Goal: Task Accomplishment & Management: Manage account settings

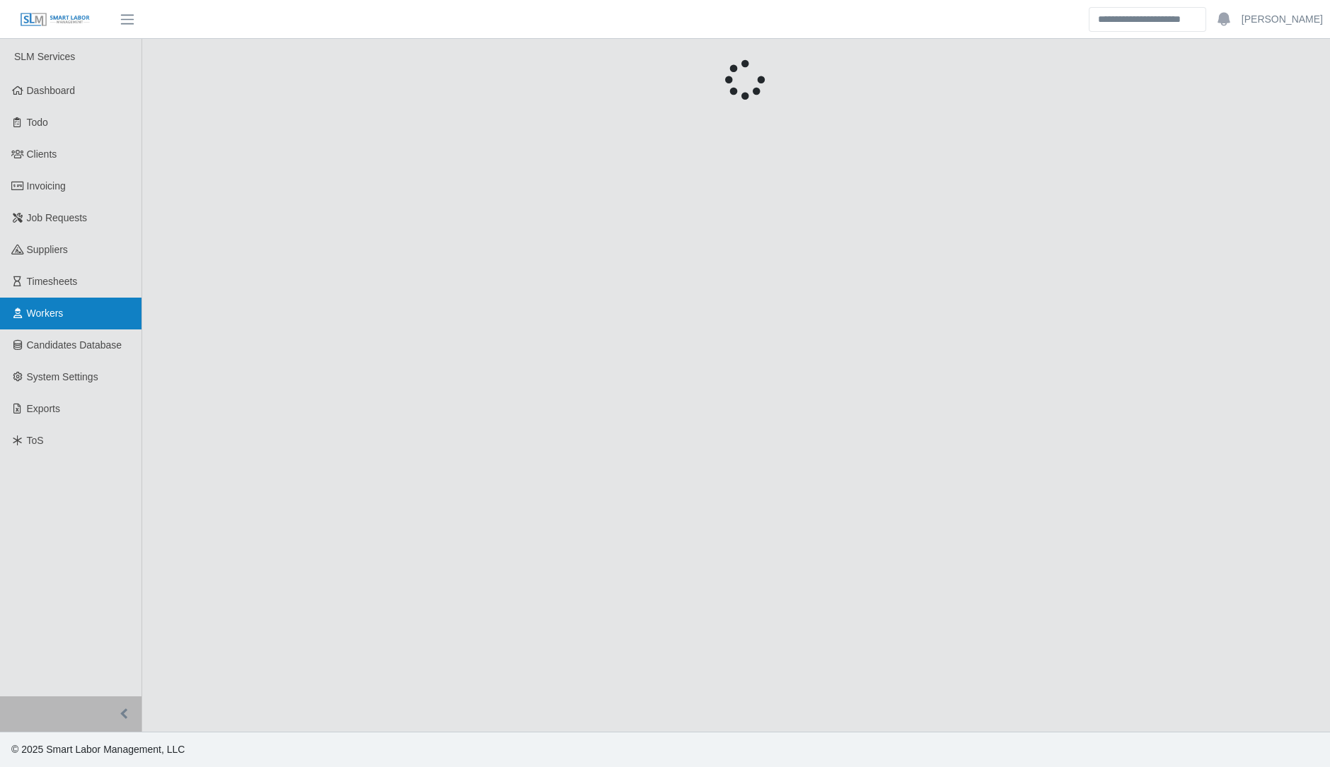
click at [67, 302] on link "Workers" at bounding box center [70, 314] width 141 height 32
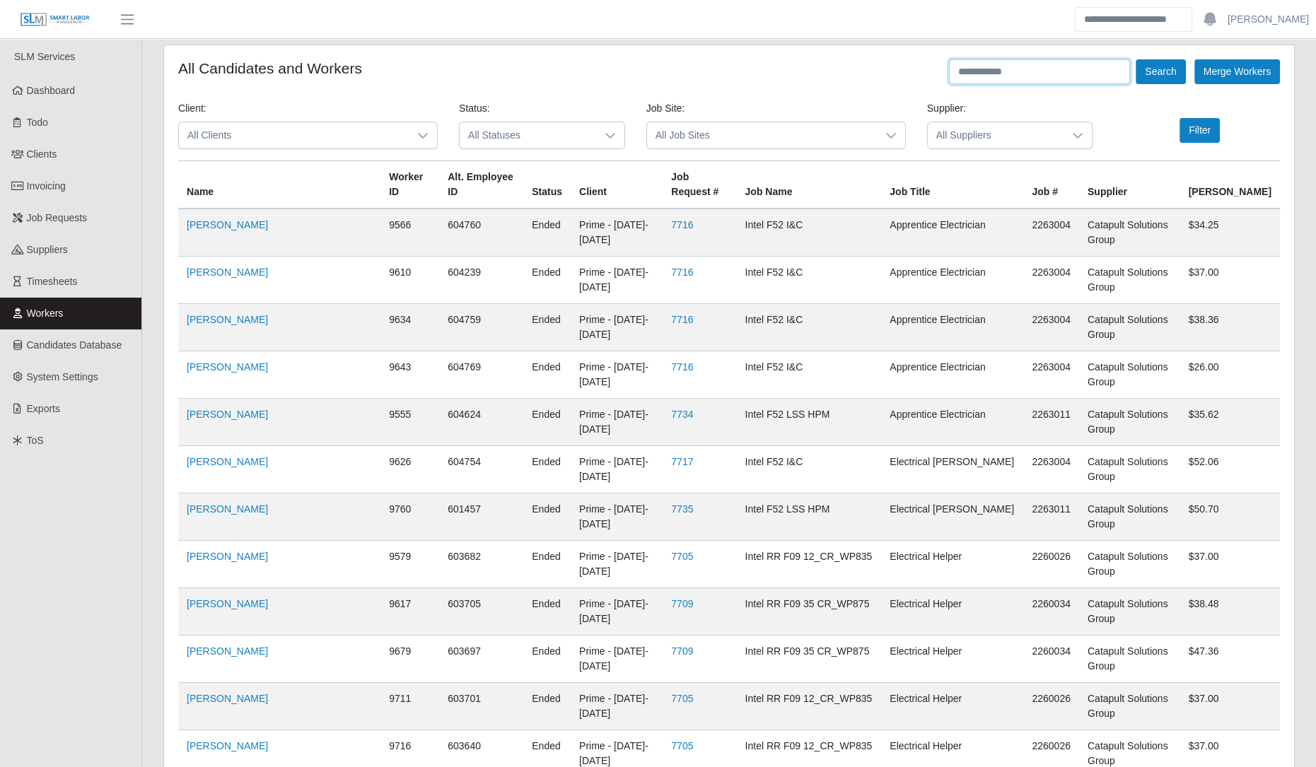
click at [1069, 69] on input "text" at bounding box center [1039, 71] width 181 height 25
click at [1136, 59] on button "Search" at bounding box center [1161, 71] width 50 height 25
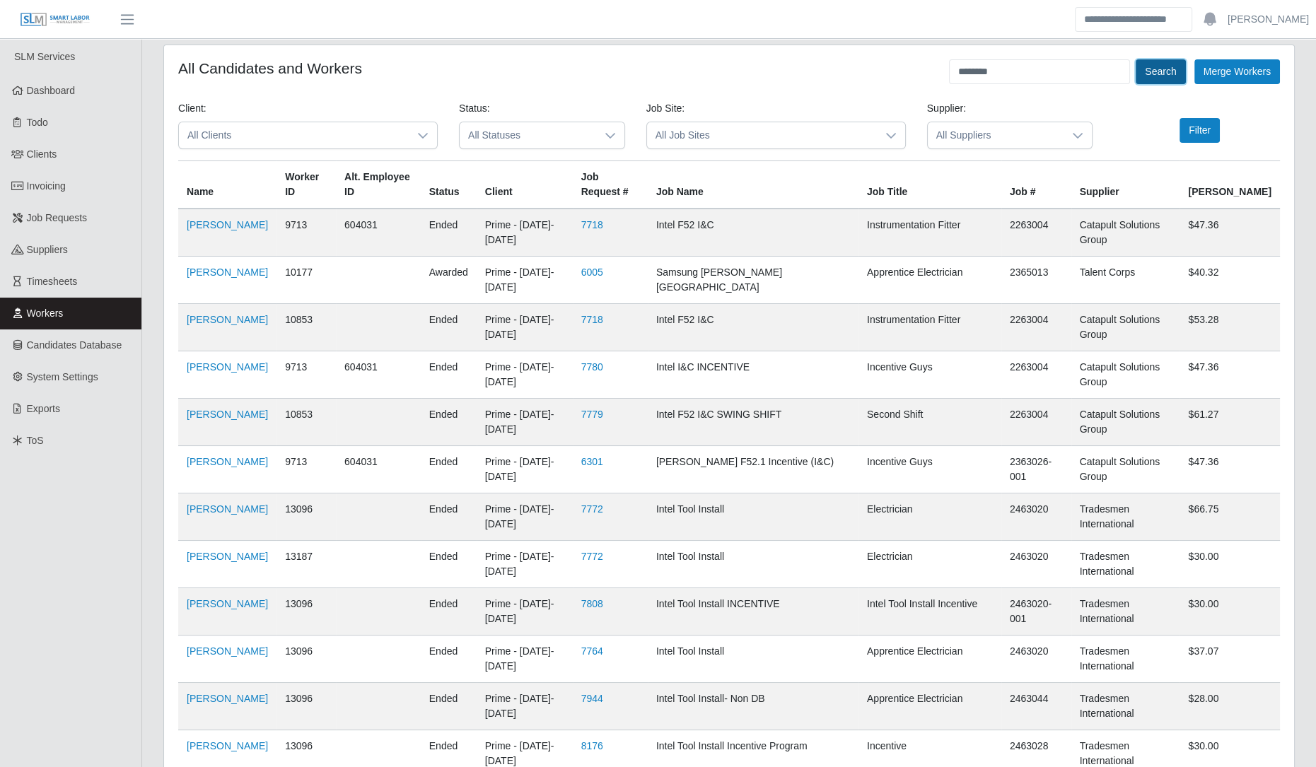
click at [1157, 76] on button "Search" at bounding box center [1161, 71] width 50 height 25
click at [244, 267] on link "Gustavo Davila" at bounding box center [227, 272] width 81 height 11
click at [1062, 76] on input "*******" at bounding box center [1039, 71] width 181 height 25
type input "**********"
click at [1136, 59] on button "Search" at bounding box center [1161, 71] width 50 height 25
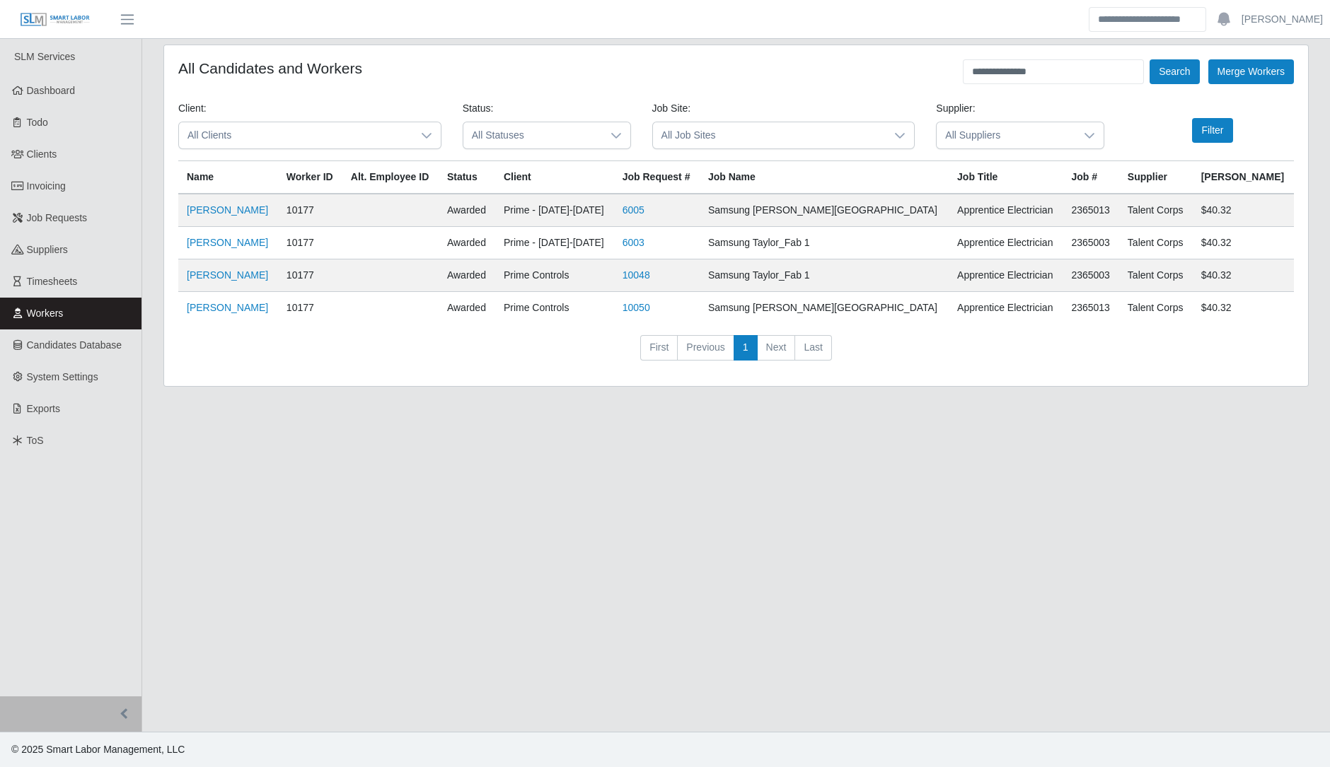
drag, startPoint x: 223, startPoint y: 276, endPoint x: 231, endPoint y: 286, distance: 13.6
click at [231, 286] on td "Gustavo Davila" at bounding box center [228, 276] width 100 height 33
click at [62, 212] on span "Job Requests" at bounding box center [57, 217] width 61 height 11
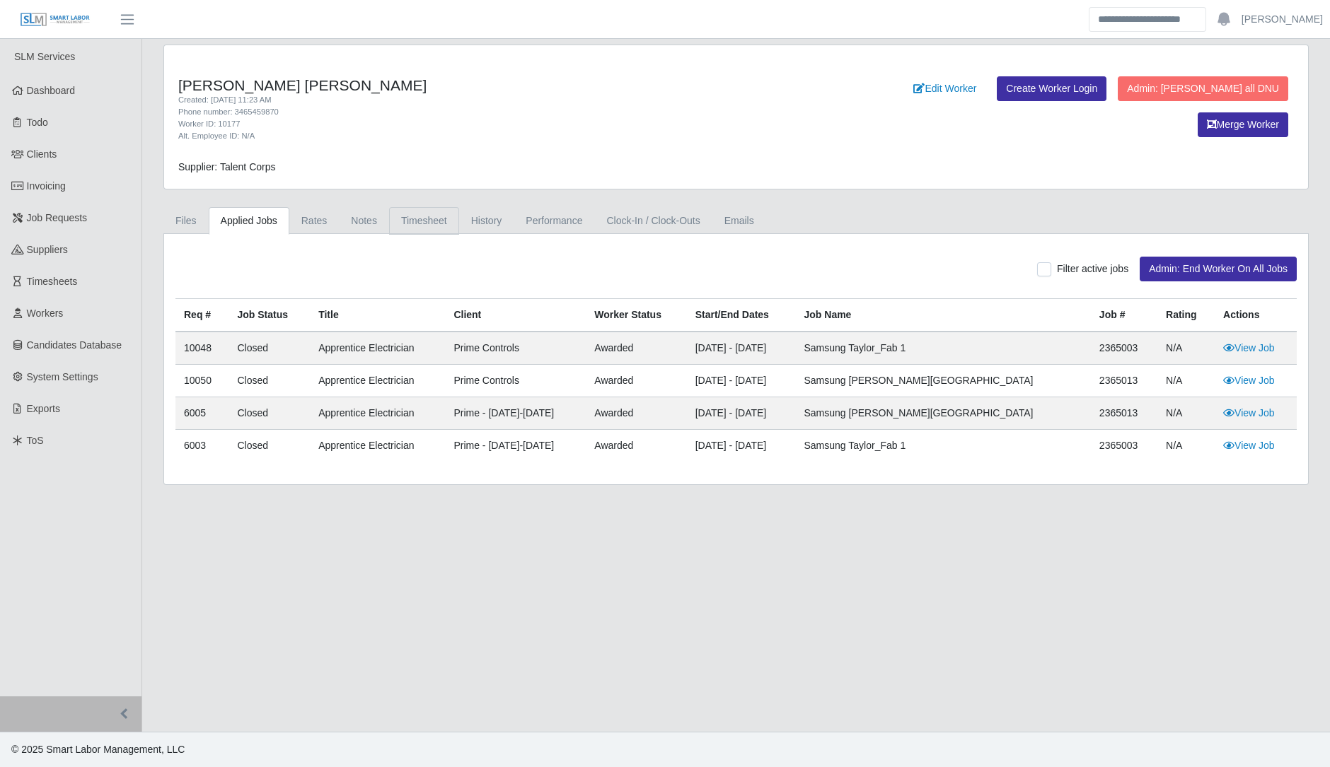
click at [421, 226] on link "Timesheet" at bounding box center [424, 221] width 70 height 28
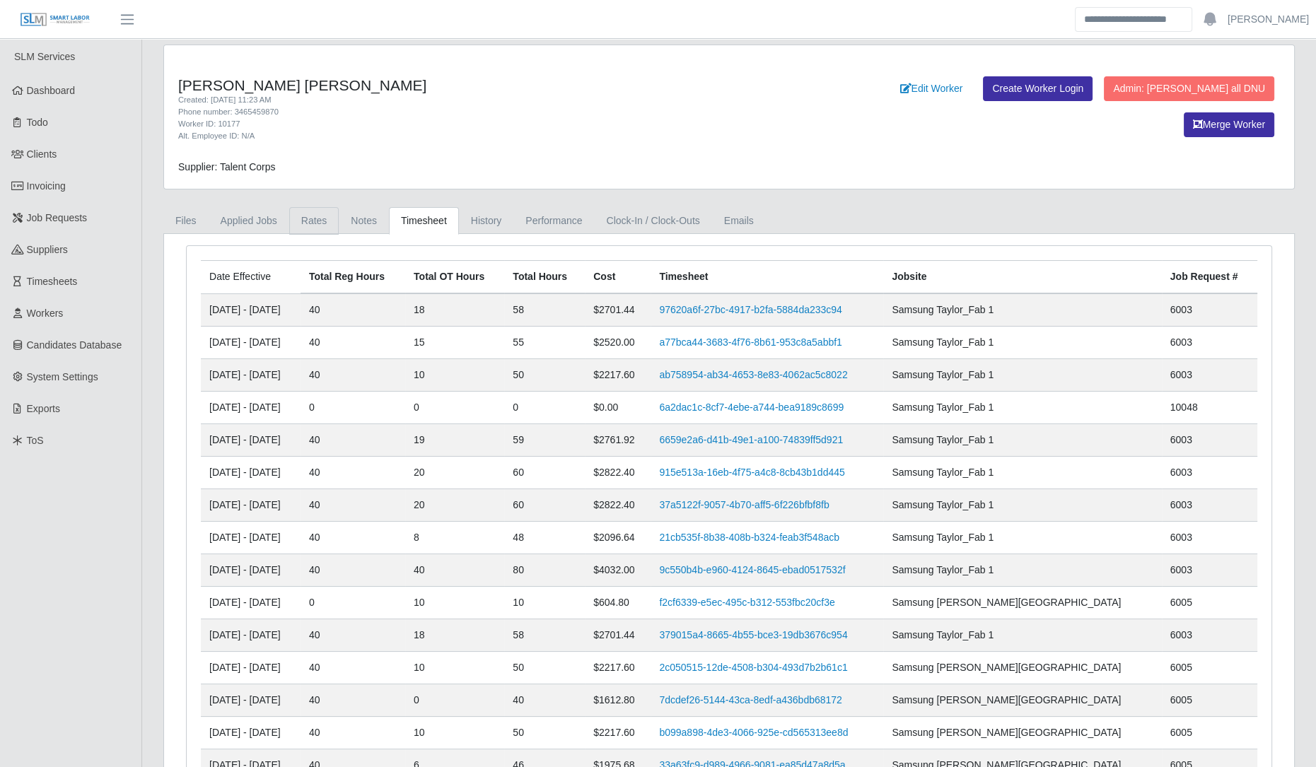
click at [297, 209] on link "Rates" at bounding box center [314, 221] width 50 height 28
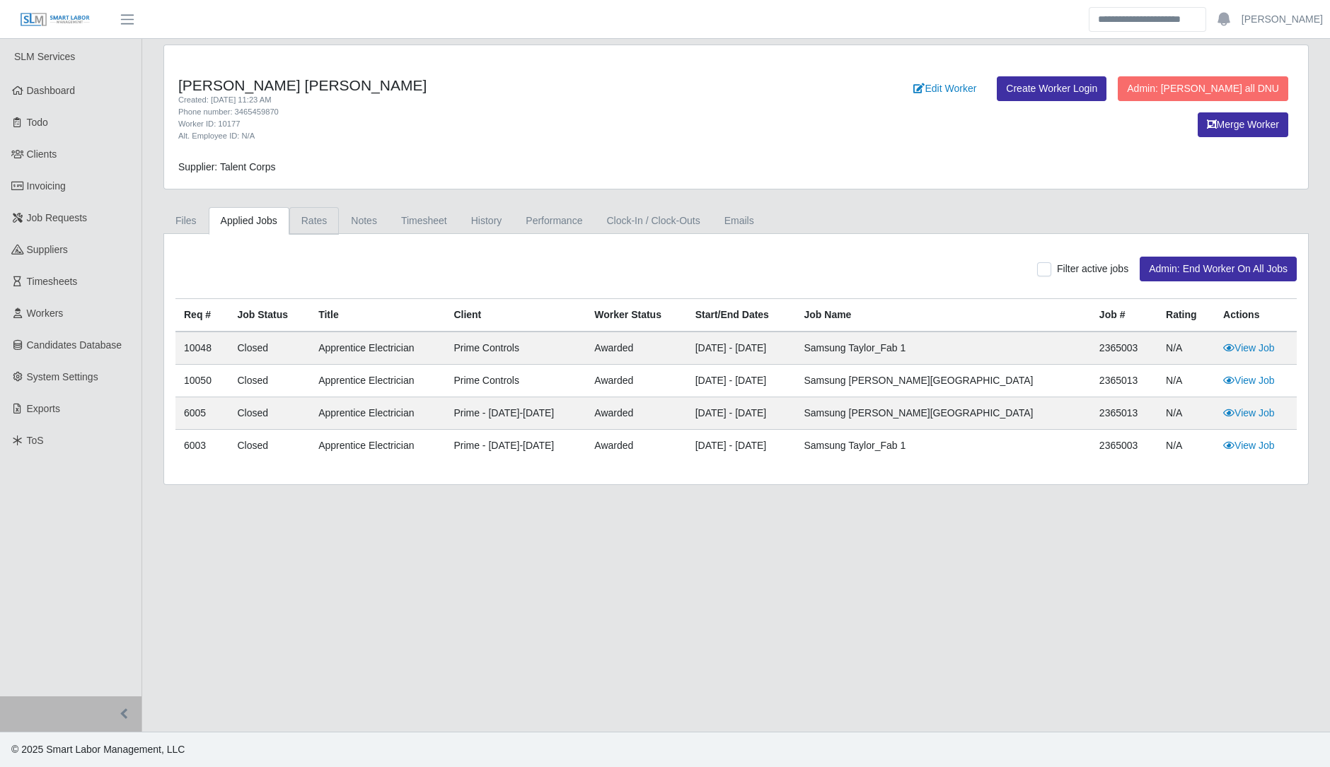
click at [320, 228] on link "Rates" at bounding box center [314, 221] width 50 height 28
click at [291, 221] on link "Rates" at bounding box center [314, 221] width 50 height 28
click at [306, 230] on link "Rates" at bounding box center [314, 221] width 50 height 28
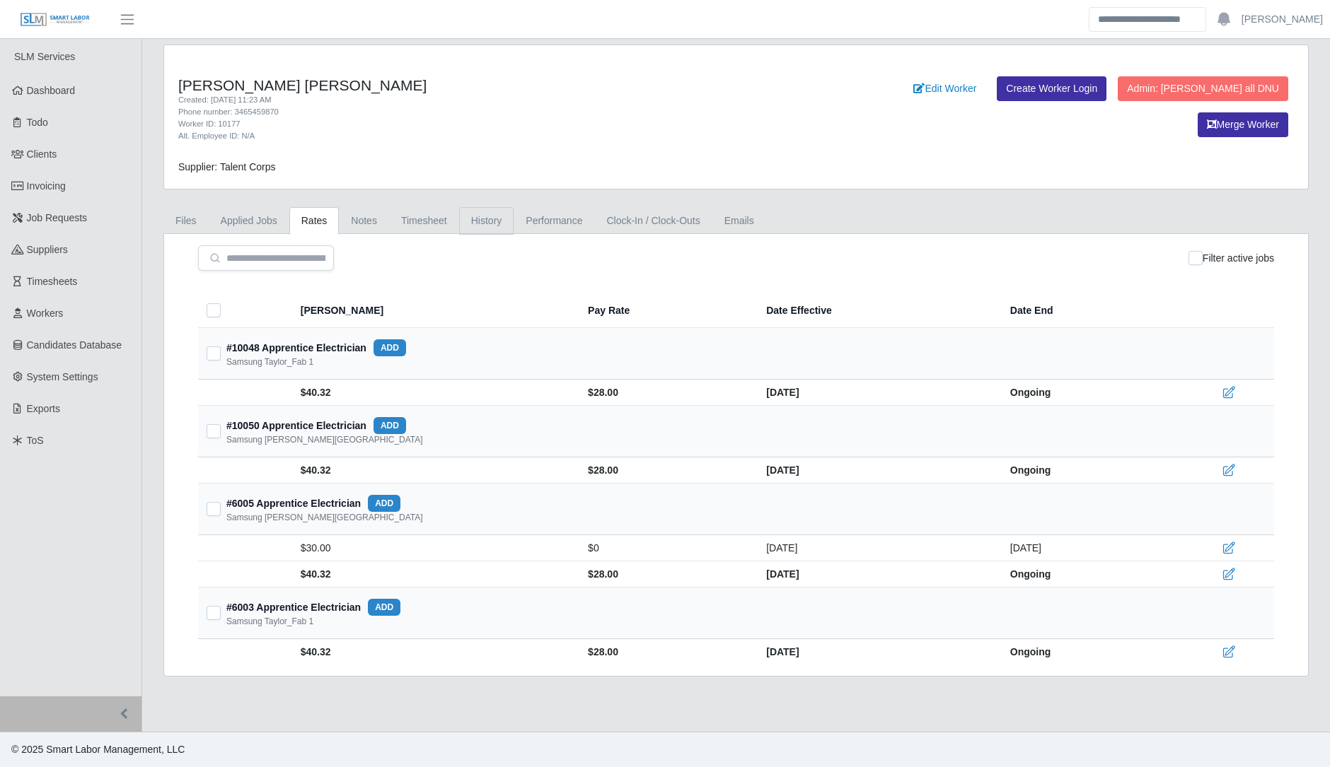
click at [459, 217] on link "History" at bounding box center [486, 221] width 55 height 28
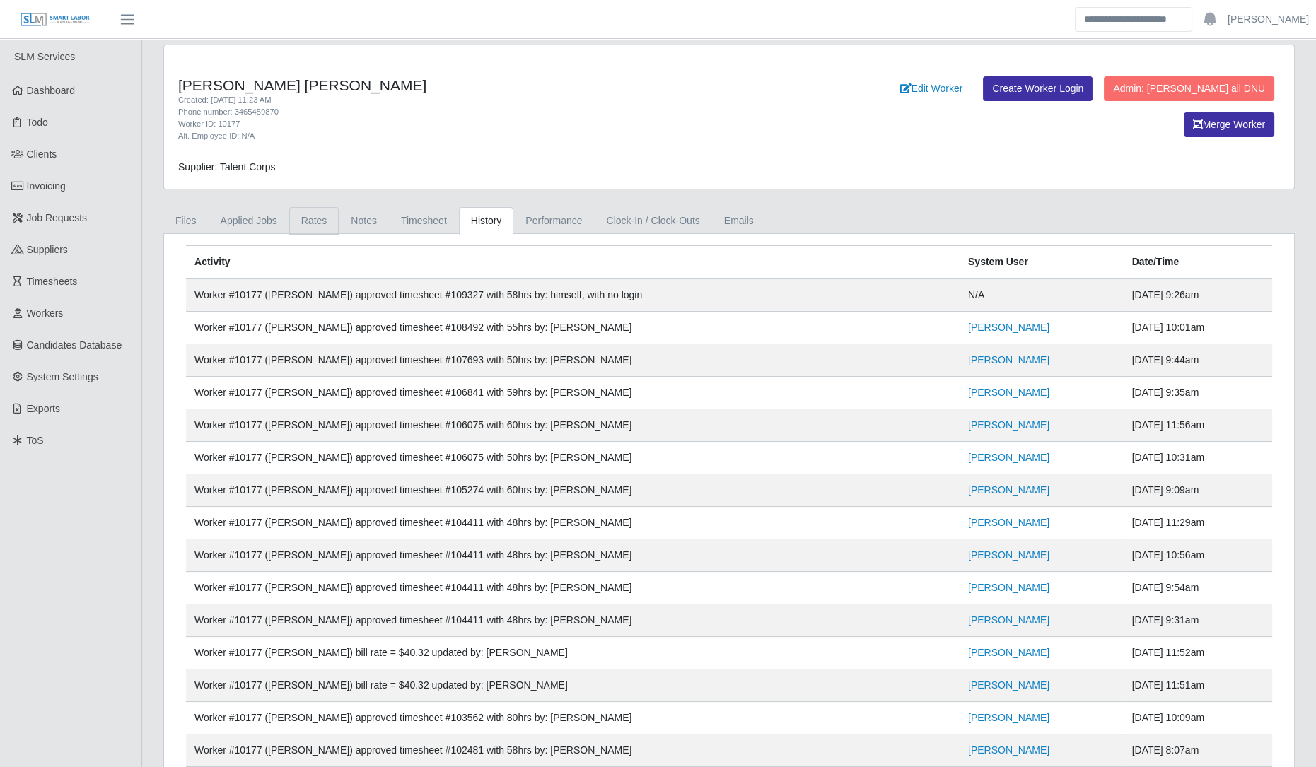
click at [308, 221] on link "Rates" at bounding box center [314, 221] width 50 height 28
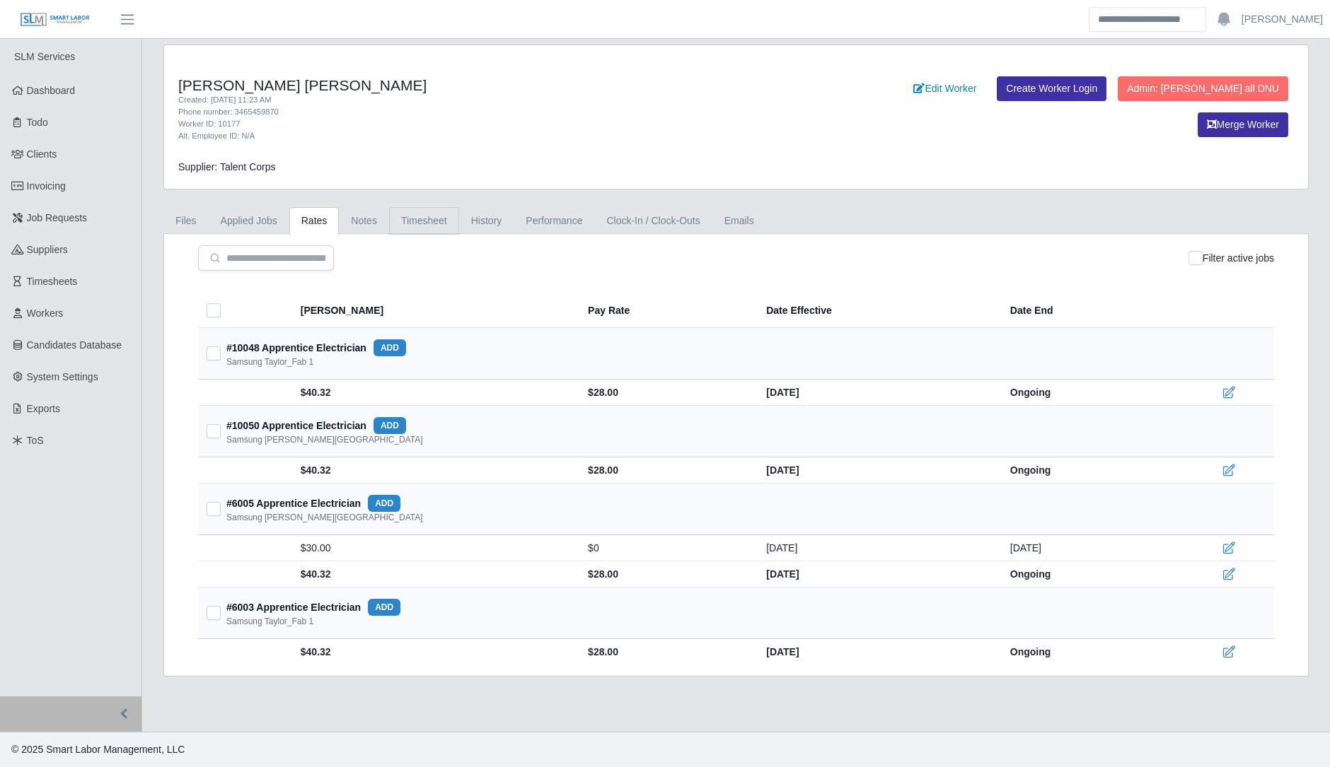
click at [436, 210] on link "Timesheet" at bounding box center [424, 221] width 70 height 28
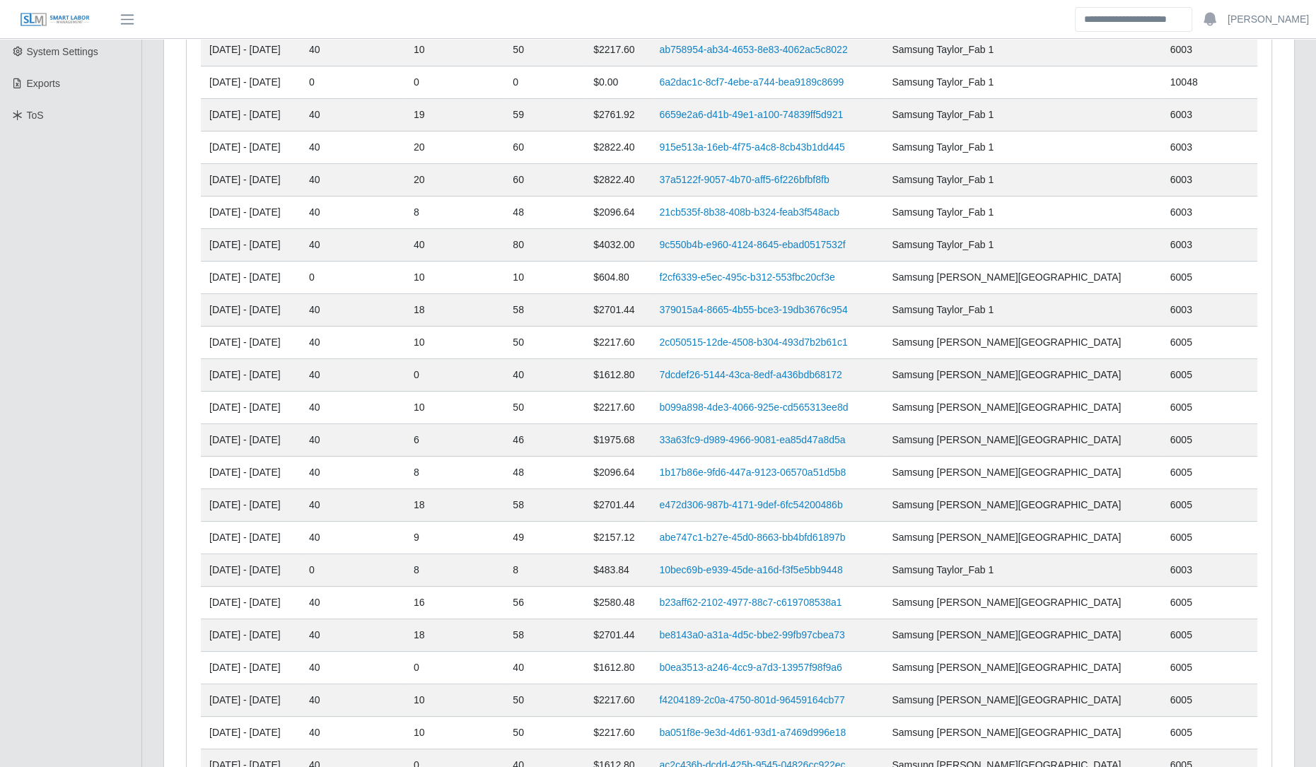
scroll to position [323, 0]
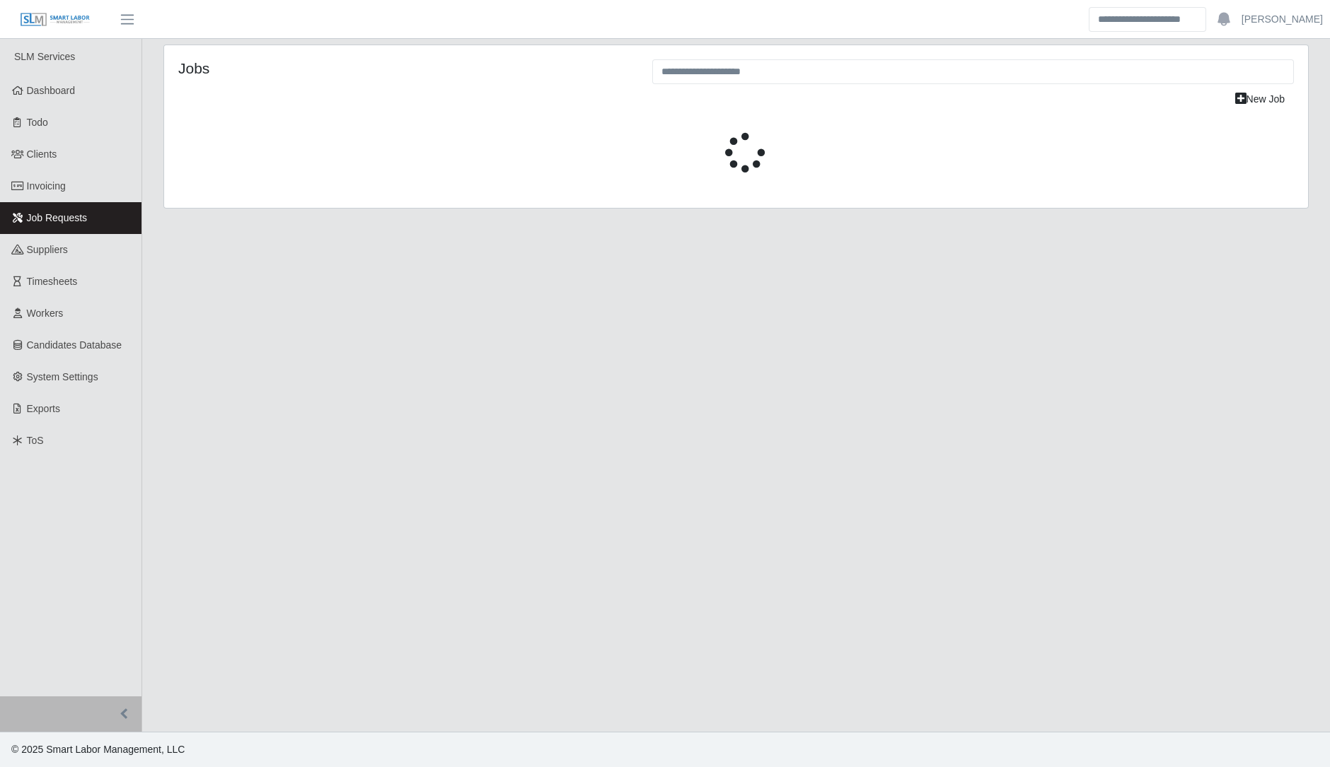
select select "****"
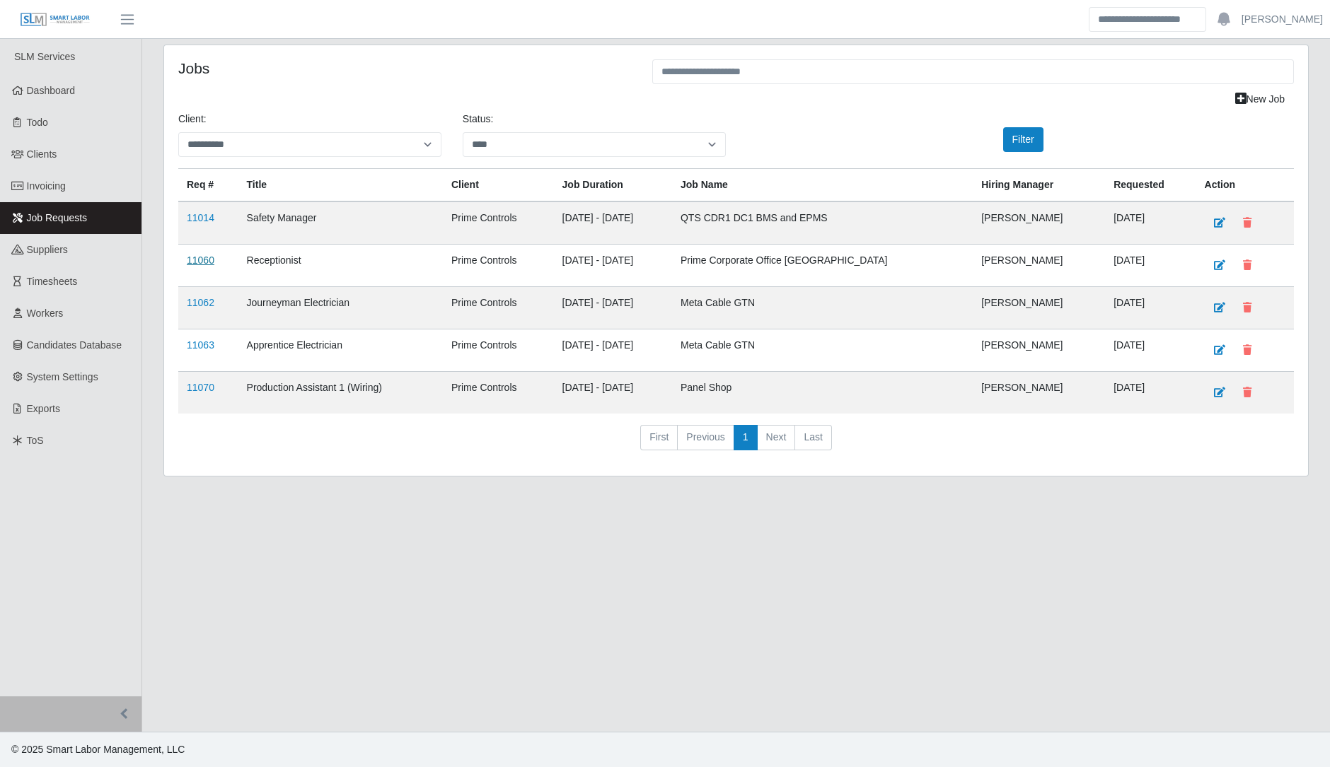
click at [204, 255] on link "11060" at bounding box center [201, 260] width 28 height 11
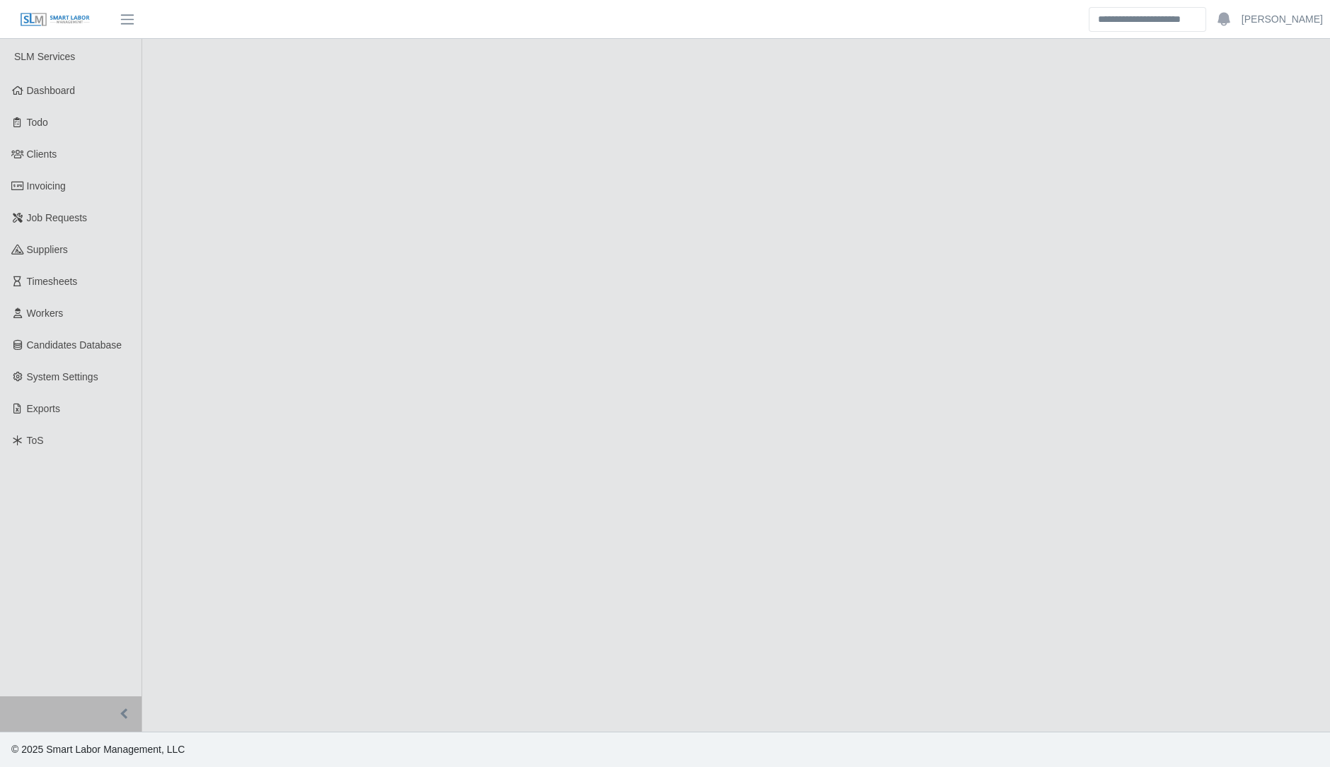
select select "****"
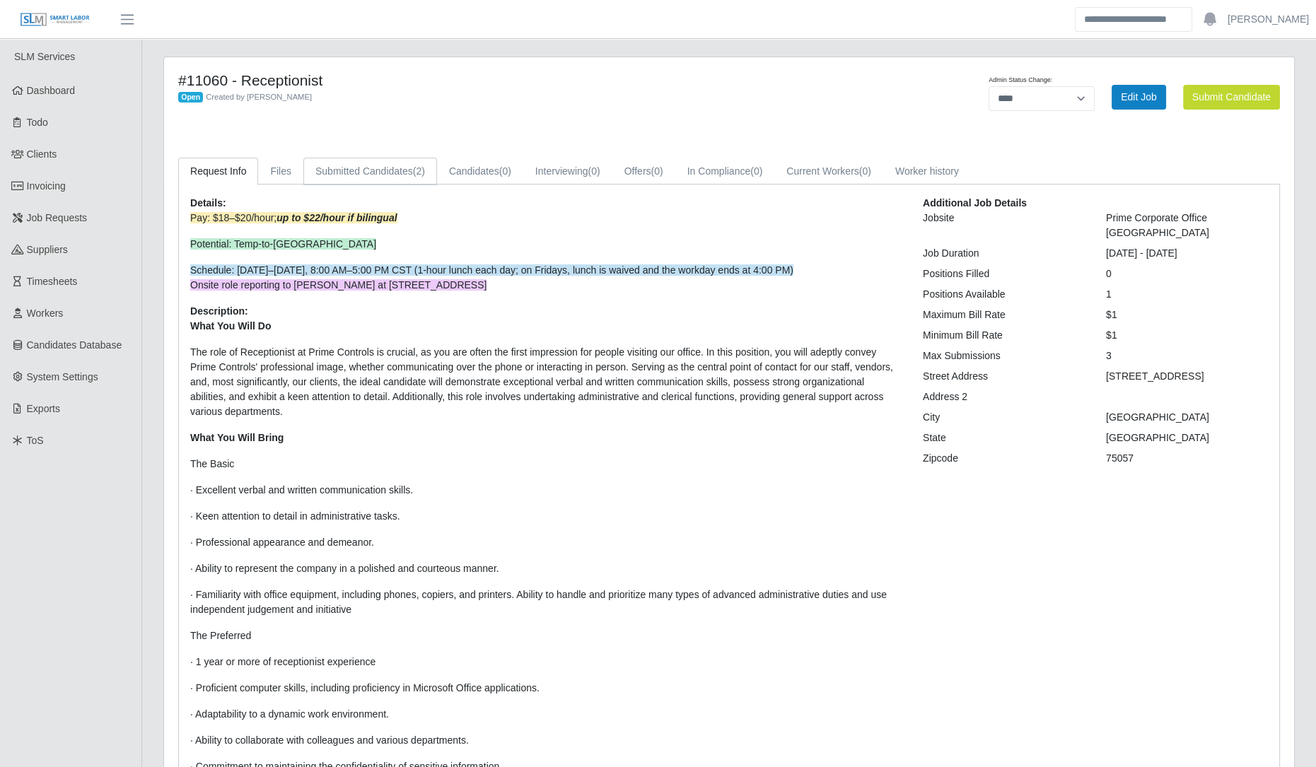
click at [407, 159] on link "Submitted Candidates (2)" at bounding box center [370, 172] width 134 height 28
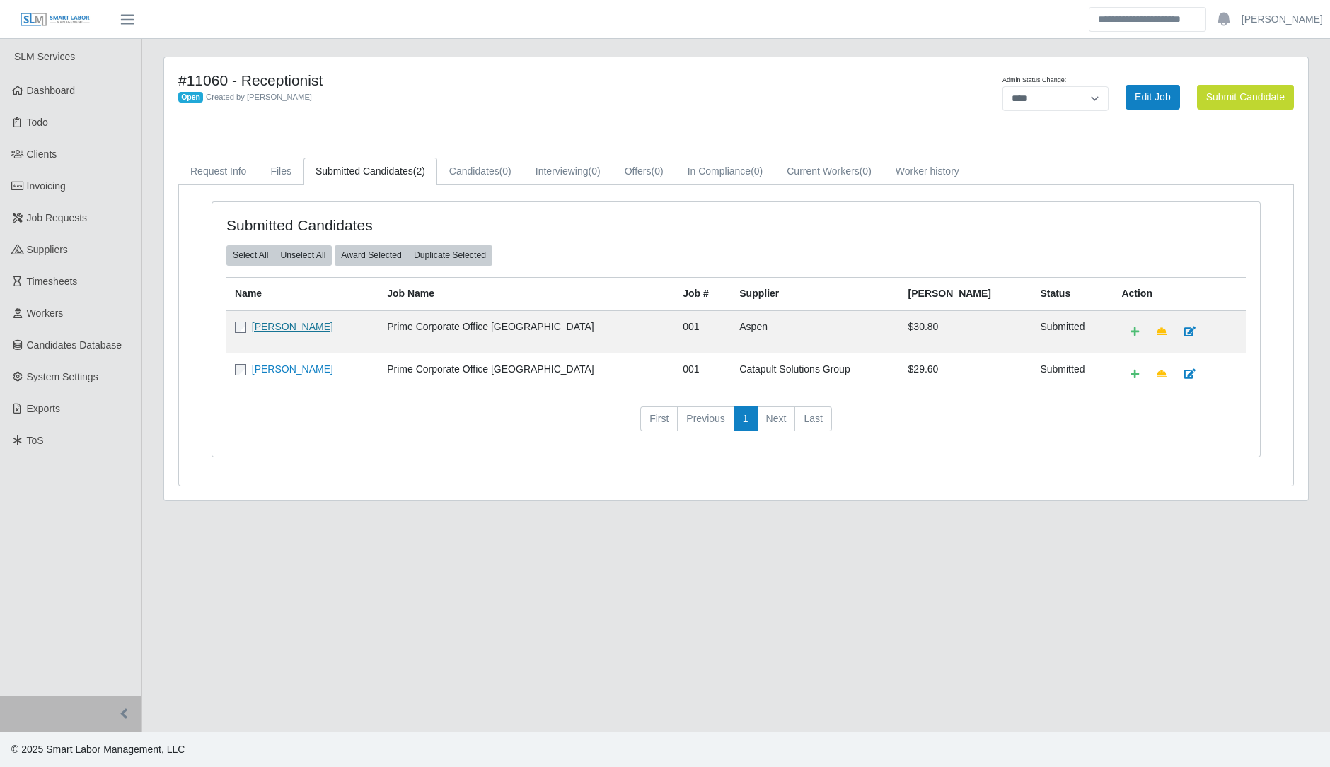
click at [290, 325] on link "Gabriela Ibarra" at bounding box center [292, 326] width 81 height 11
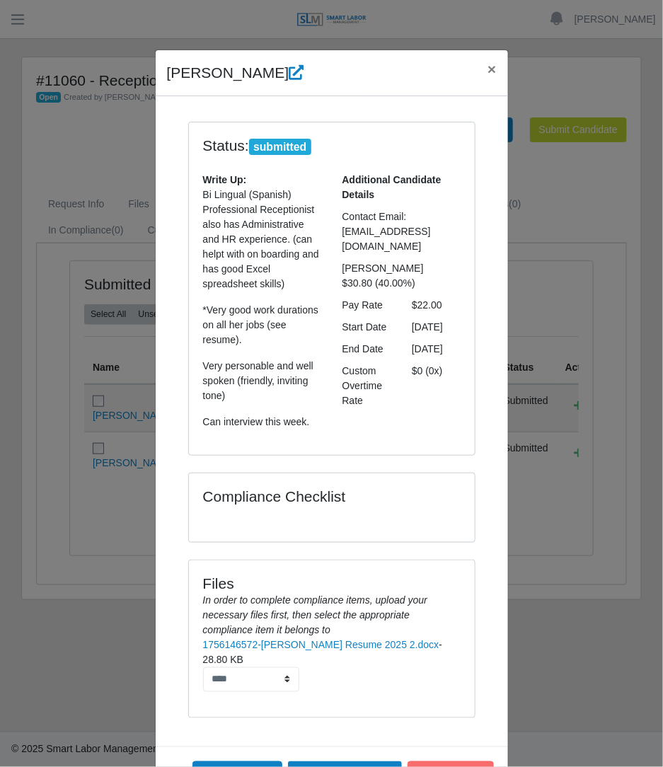
drag, startPoint x: 161, startPoint y: 74, endPoint x: 444, endPoint y: 282, distance: 351.0
click at [444, 282] on div "Gabriela Ibarra × Status: submitted Write Up: Bi Lingual (Spanish) Professional…" at bounding box center [332, 441] width 354 height 782
copy div "Gabriela Ibarra × Status: submitted Write Up: Bi Lingual (Spanish) Professional…"
click at [306, 646] on link "1756146572-Gabriela Ibarra Resume 2025 2.docx" at bounding box center [321, 644] width 236 height 11
click at [585, 224] on div "Gabriela Ibarra × Status: submitted Write Up: Bi Lingual (Spanish) Professional…" at bounding box center [331, 383] width 663 height 767
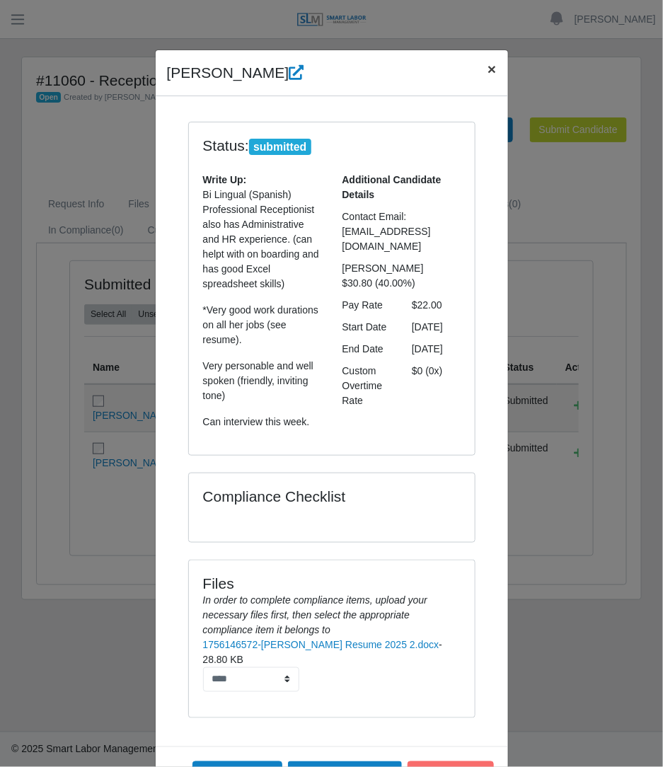
click at [490, 71] on button "×" at bounding box center [491, 68] width 31 height 37
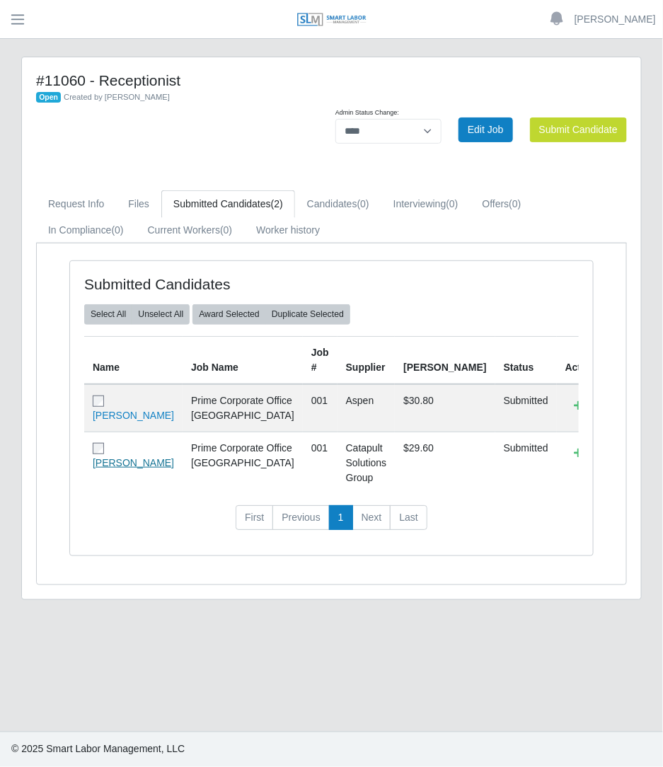
click at [124, 466] on link "Enrique Hernandez" at bounding box center [133, 462] width 81 height 11
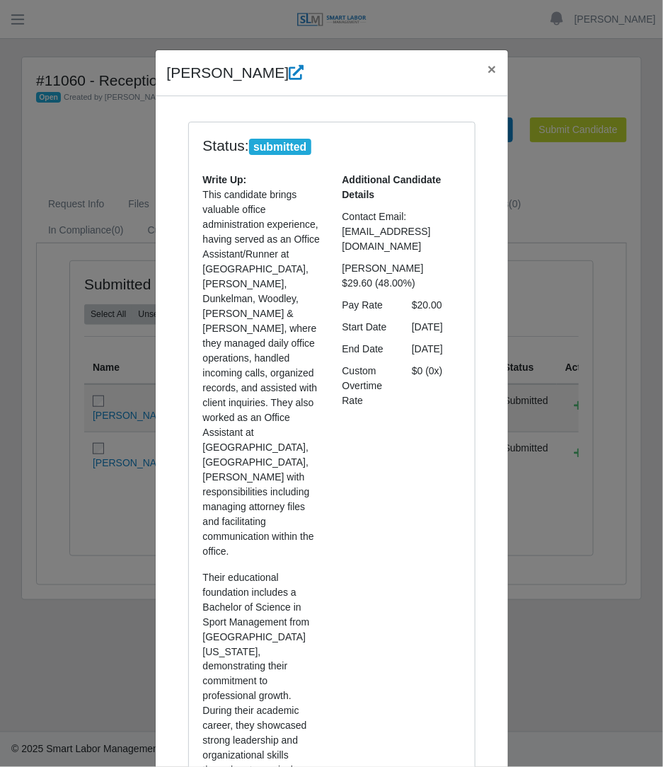
drag, startPoint x: 375, startPoint y: 211, endPoint x: 440, endPoint y: 308, distance: 116.7
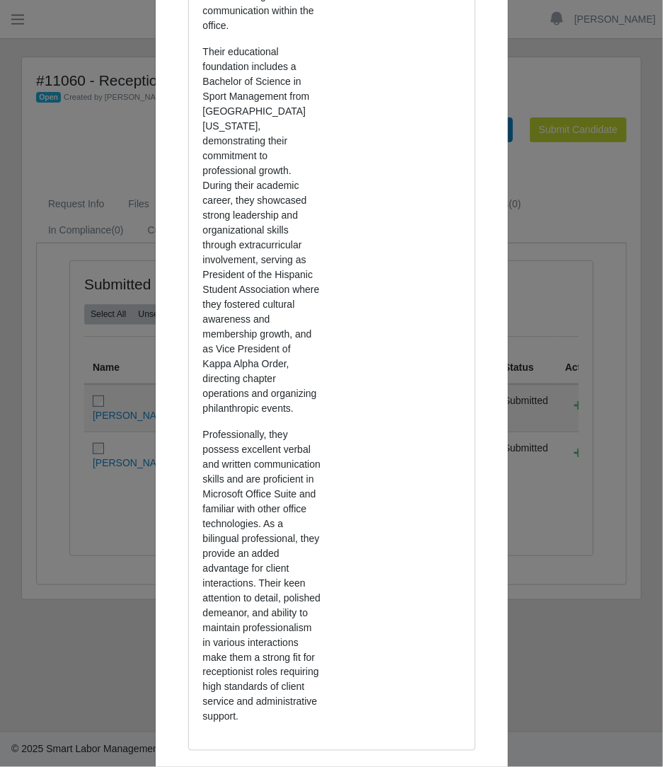
scroll to position [736, 0]
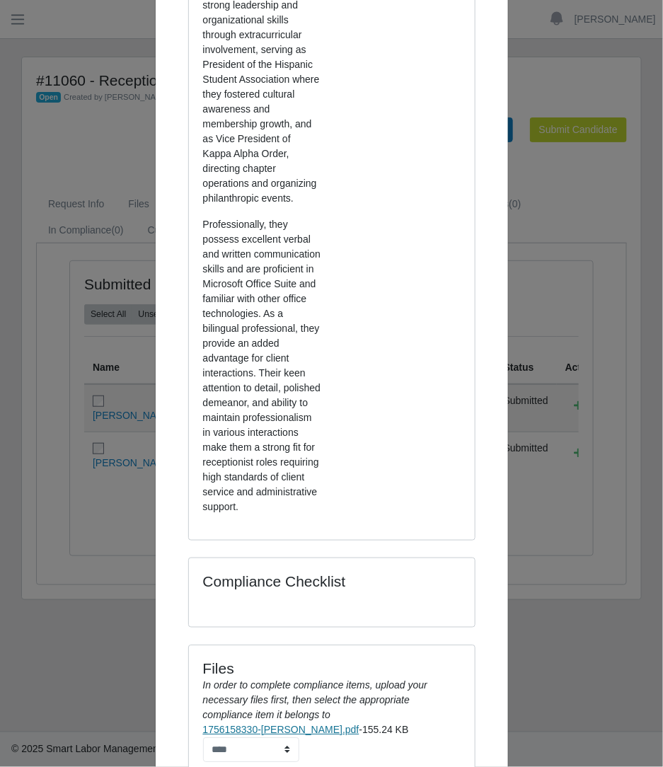
click at [359, 724] on link "1756158330-Enrique Hernandez_Receptionist.pdf" at bounding box center [281, 729] width 156 height 11
click at [555, 277] on div "Enrique Hernandez × Status: submitted Write Up: This candidate brings valuable …" at bounding box center [331, 383] width 663 height 767
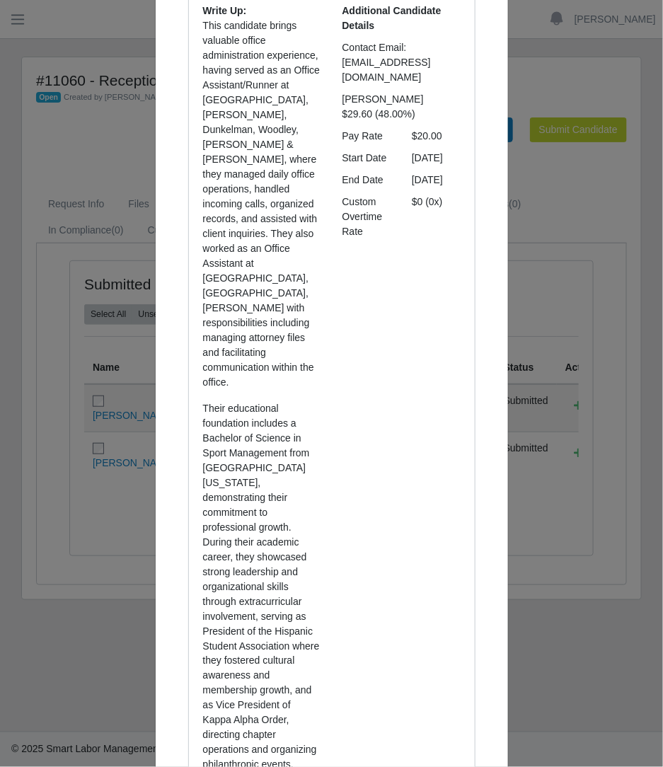
scroll to position [0, 0]
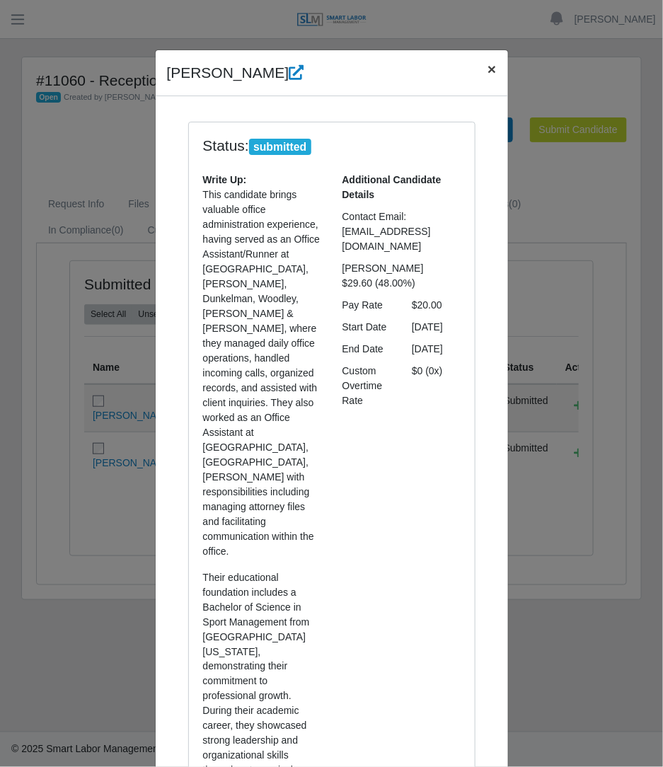
click at [490, 69] on button "×" at bounding box center [491, 68] width 31 height 37
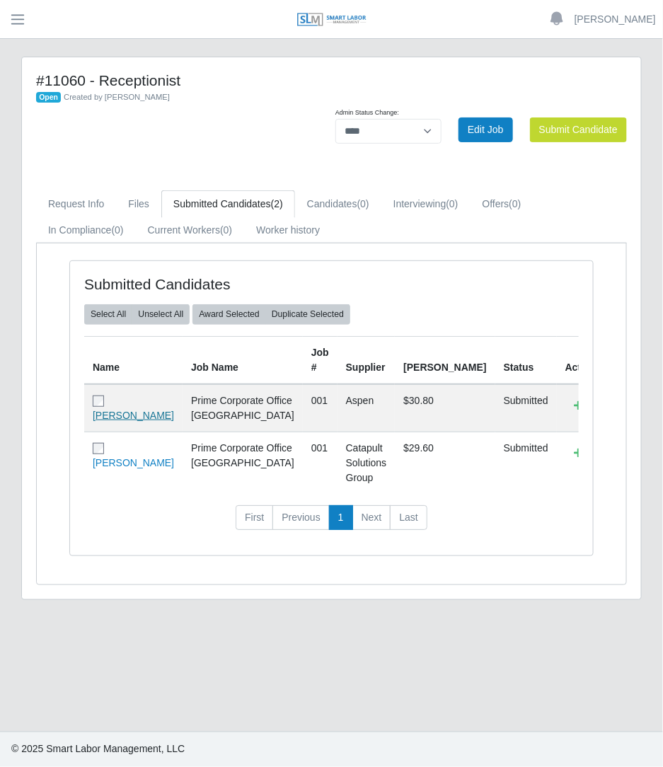
click at [126, 410] on link "Gabriela Ibarra" at bounding box center [133, 415] width 81 height 11
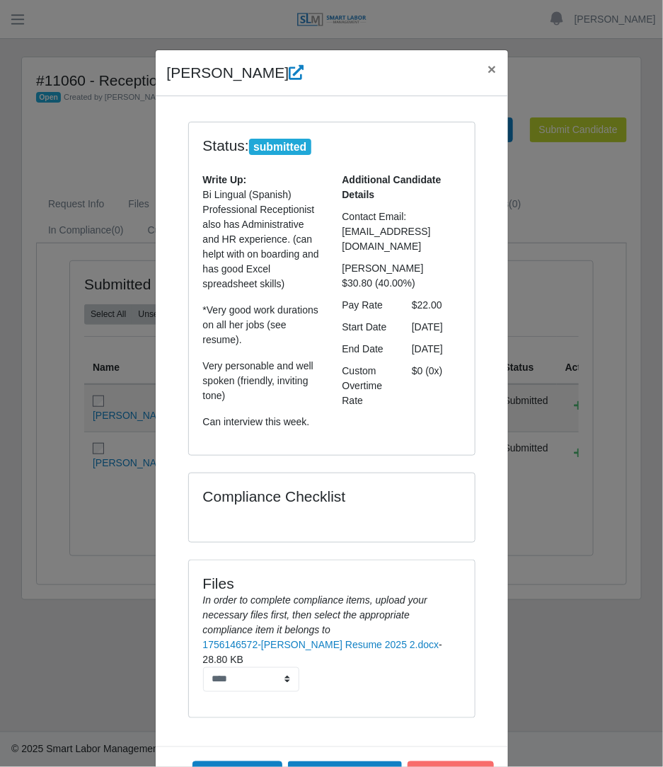
scroll to position [81, 0]
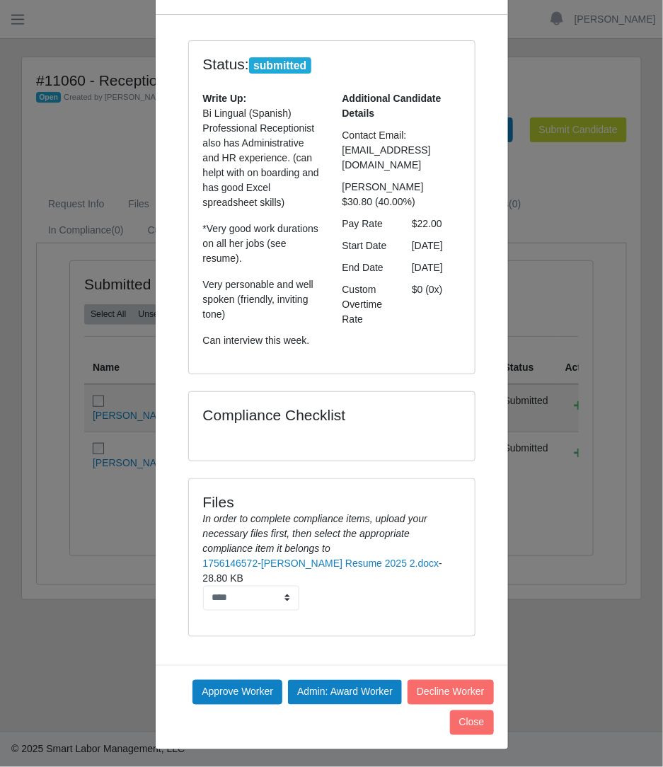
click at [594, 434] on div "Gabriela Ibarra × Status: submitted Write Up: Bi Lingual (Spanish) Professional…" at bounding box center [331, 383] width 663 height 767
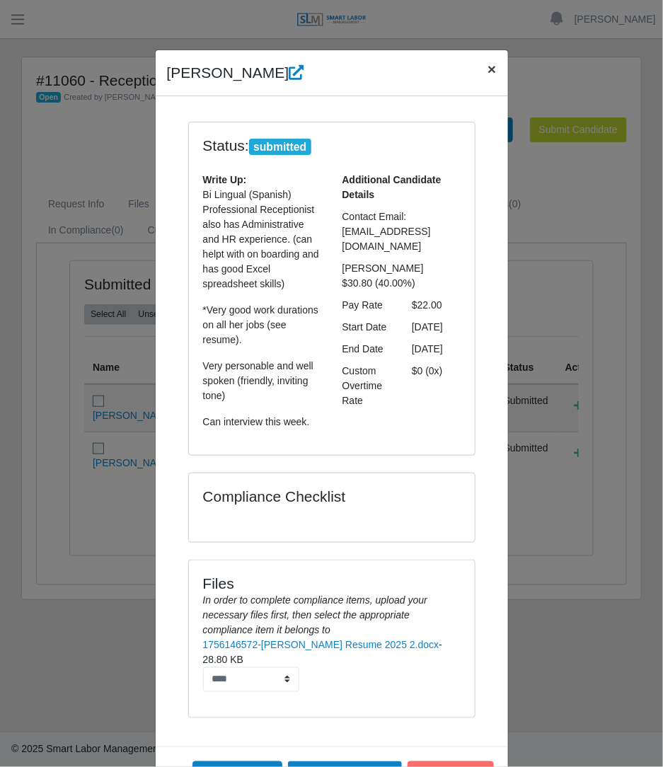
click at [482, 82] on button "×" at bounding box center [491, 68] width 31 height 37
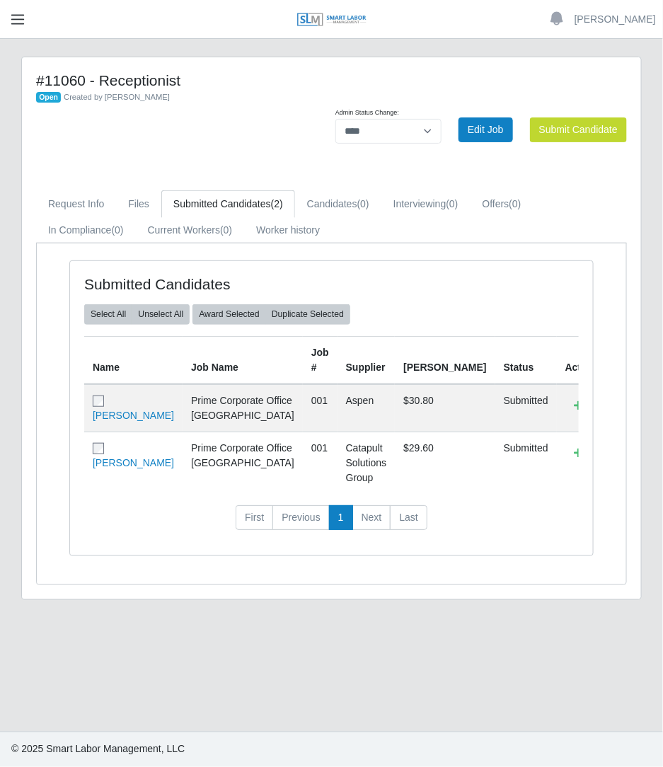
click at [11, 28] on button "button" at bounding box center [17, 19] width 35 height 23
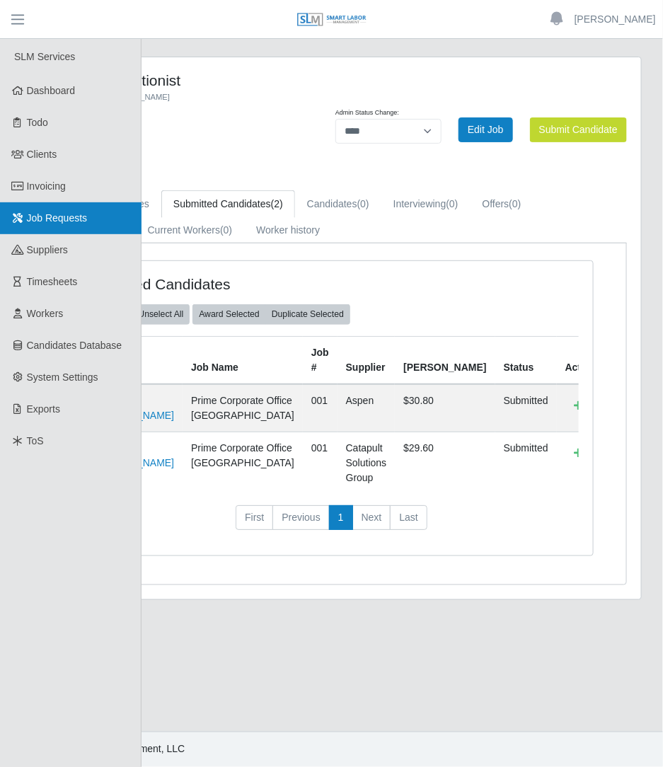
click at [52, 228] on link "Job Requests" at bounding box center [70, 218] width 141 height 32
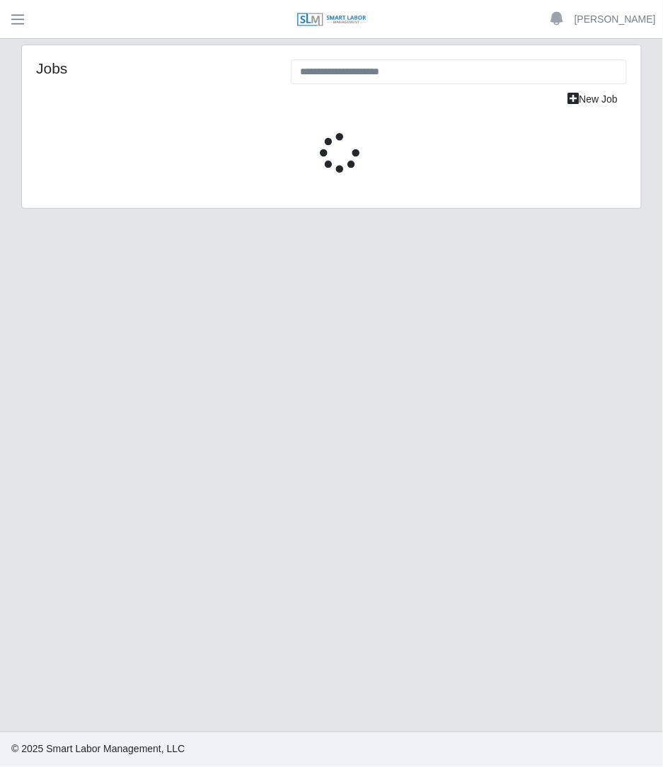
select select "****"
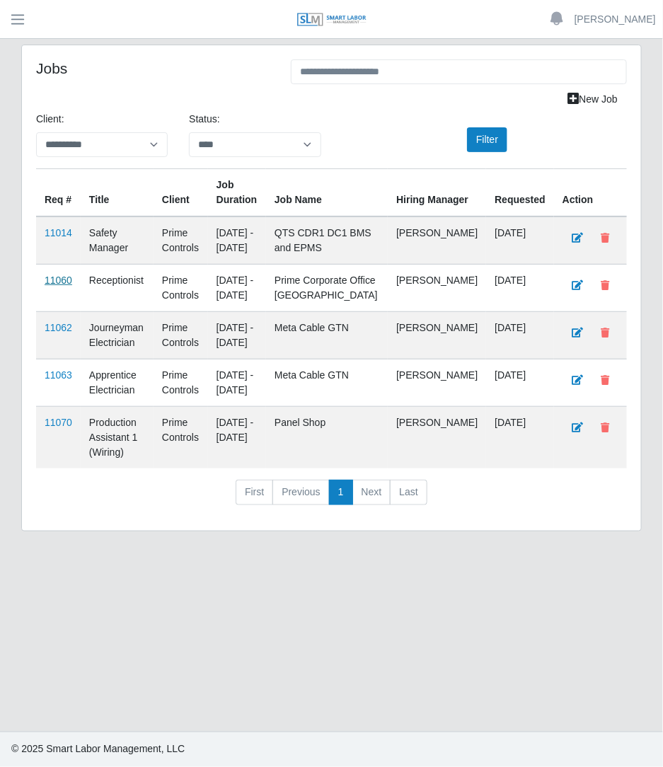
click at [60, 281] on link "11060" at bounding box center [59, 279] width 28 height 11
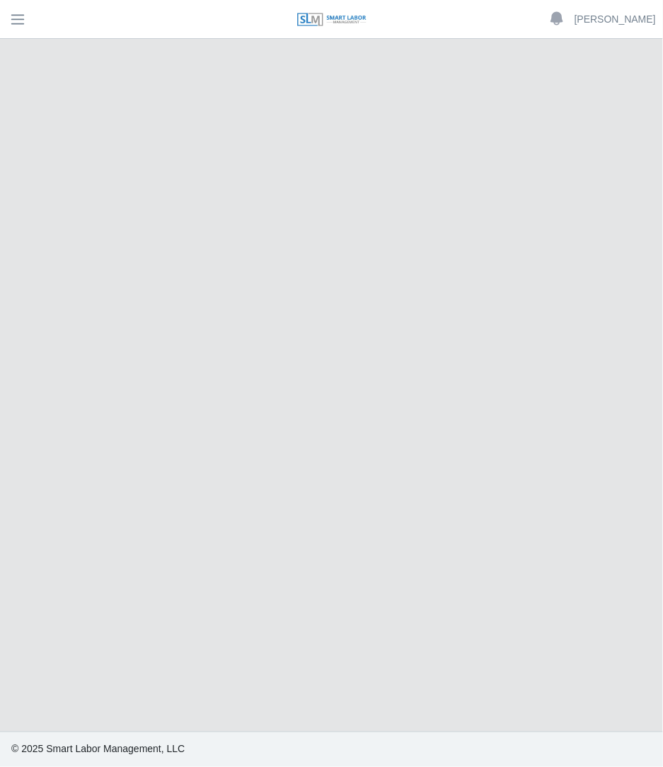
select select "****"
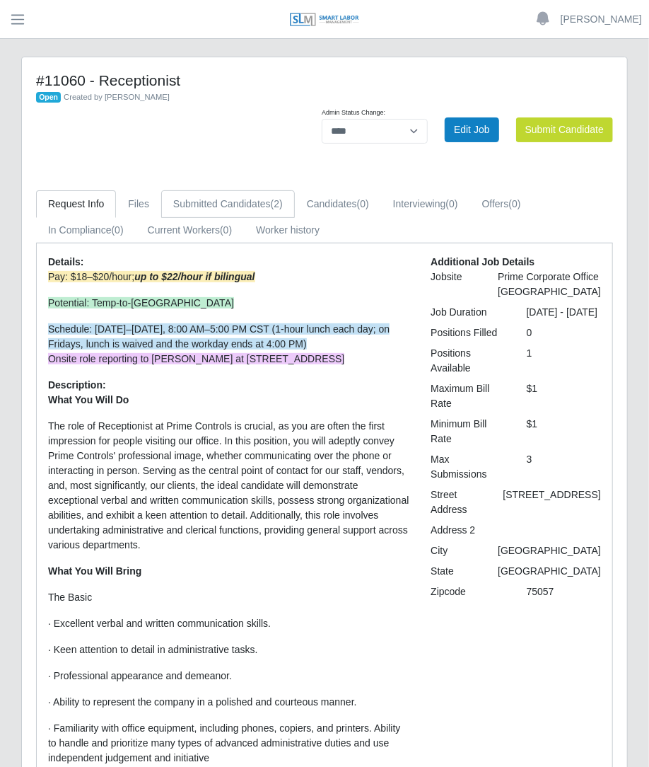
click at [235, 210] on link "Submitted Candidates (2)" at bounding box center [228, 204] width 134 height 28
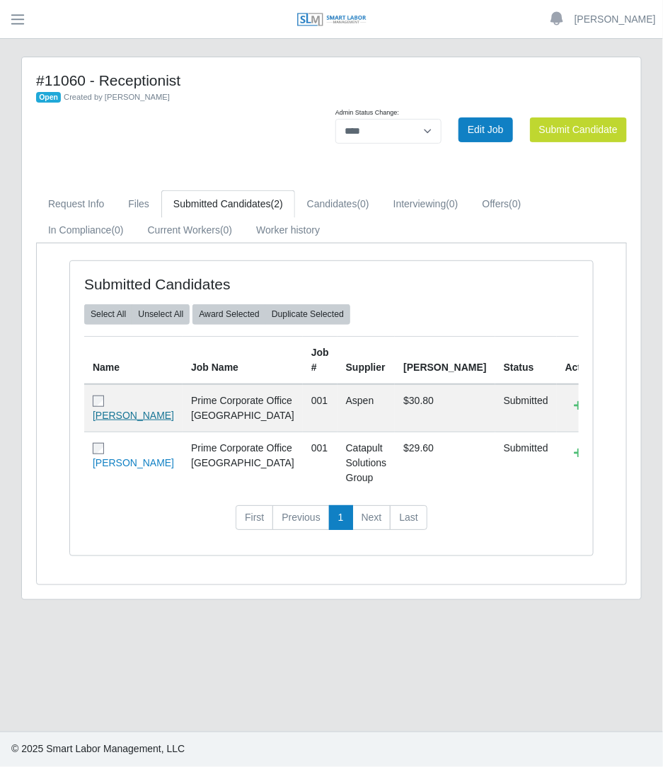
click at [125, 410] on link "Gabriela Ibarra" at bounding box center [133, 415] width 81 height 11
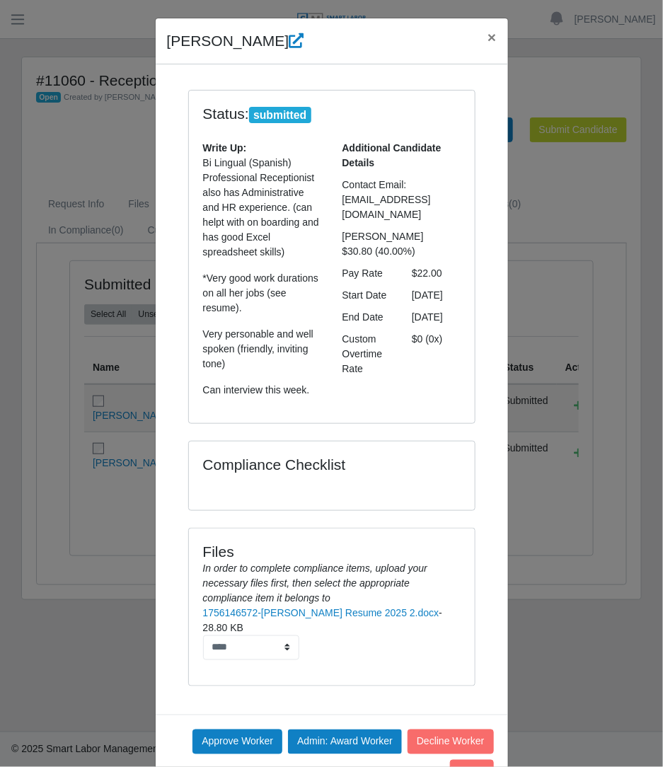
scroll to position [65, 0]
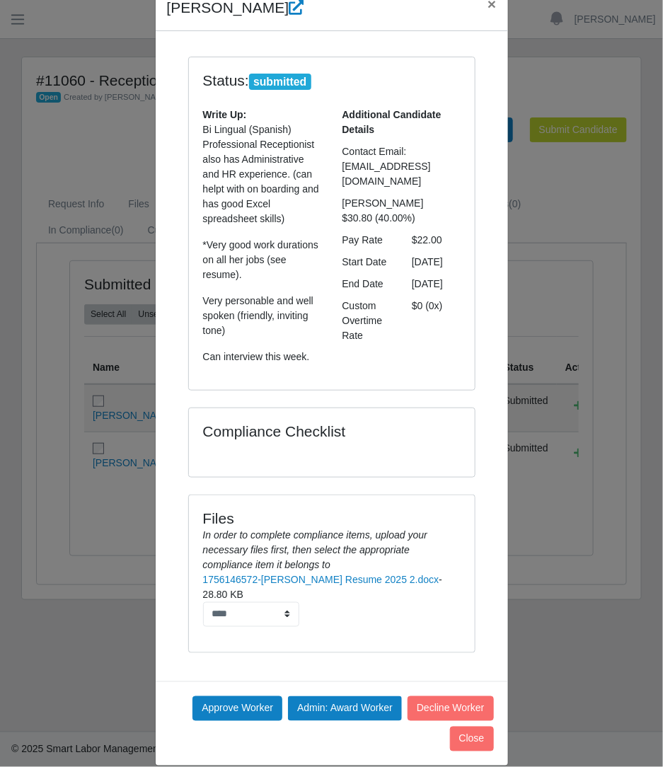
click at [216, 721] on div "Approve Worker Admin: Award Worker Decline Worker Close" at bounding box center [332, 723] width 352 height 84
click at [216, 718] on button "Approve Worker" at bounding box center [237, 708] width 90 height 25
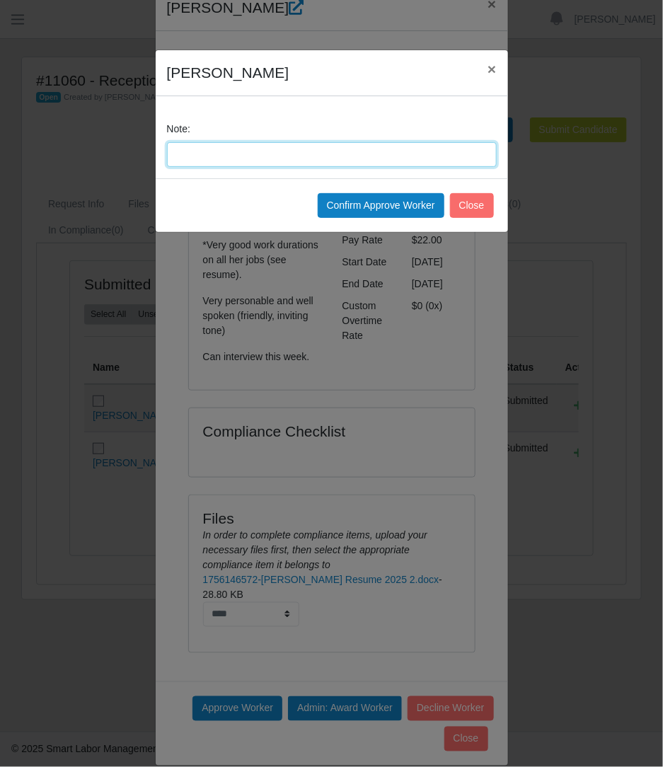
click at [347, 146] on input "Note:" at bounding box center [332, 154] width 330 height 25
type input "**********"
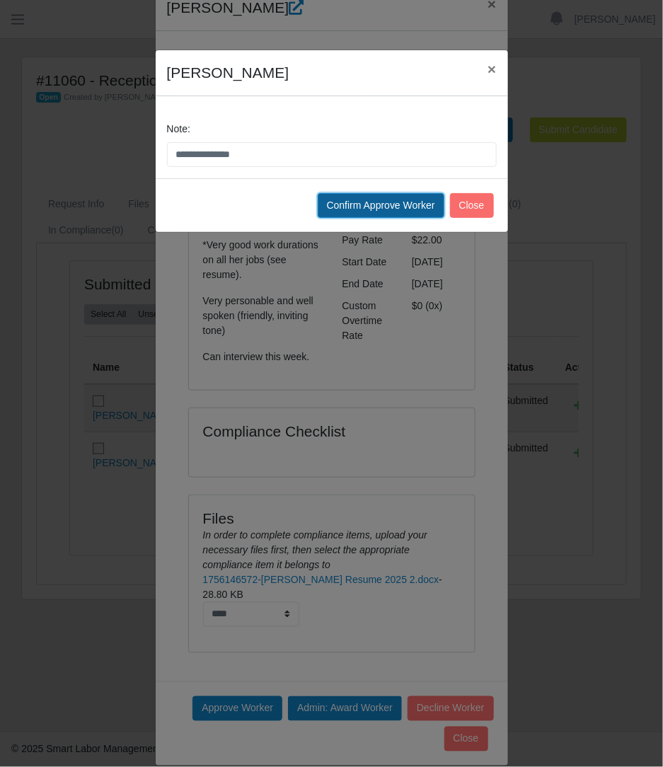
click at [368, 196] on button "Confirm Approve Worker" at bounding box center [381, 205] width 127 height 25
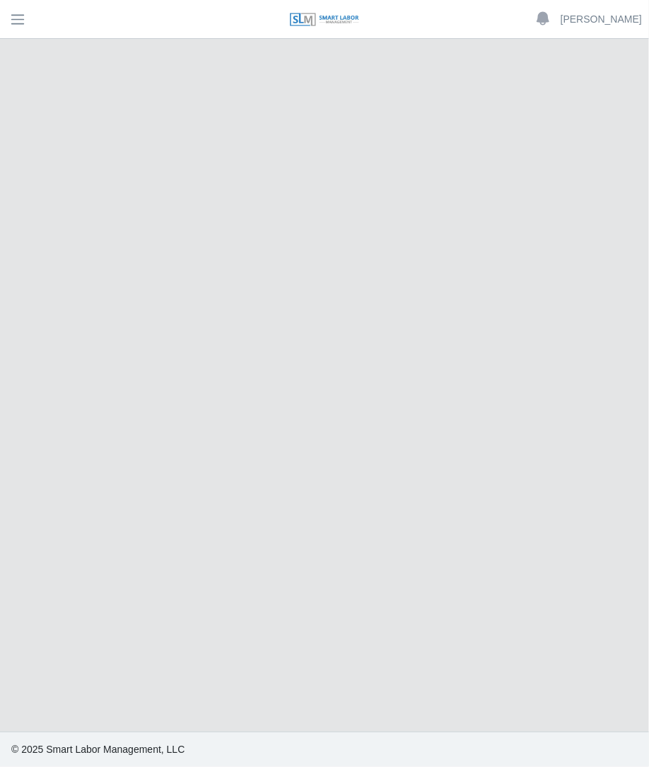
select select "****"
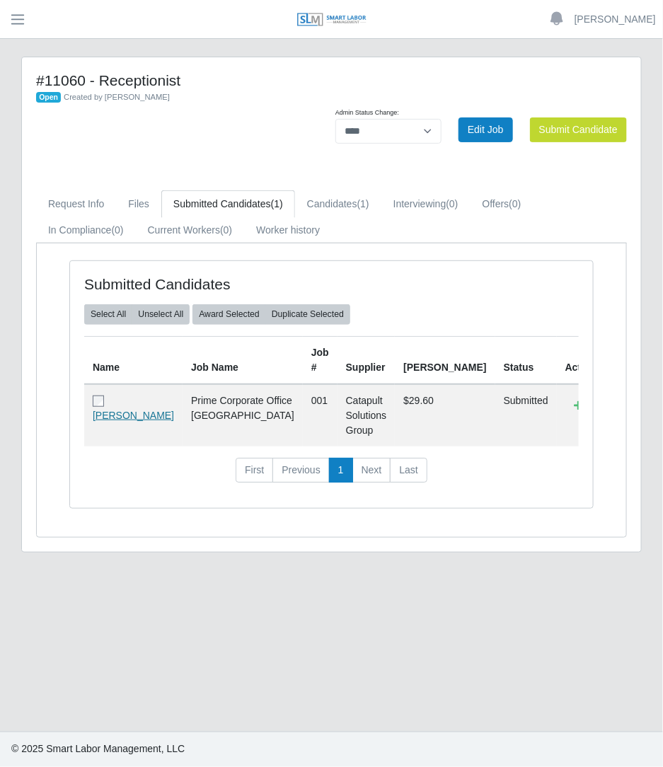
click at [127, 415] on link "Enrique Hernandez" at bounding box center [133, 415] width 81 height 11
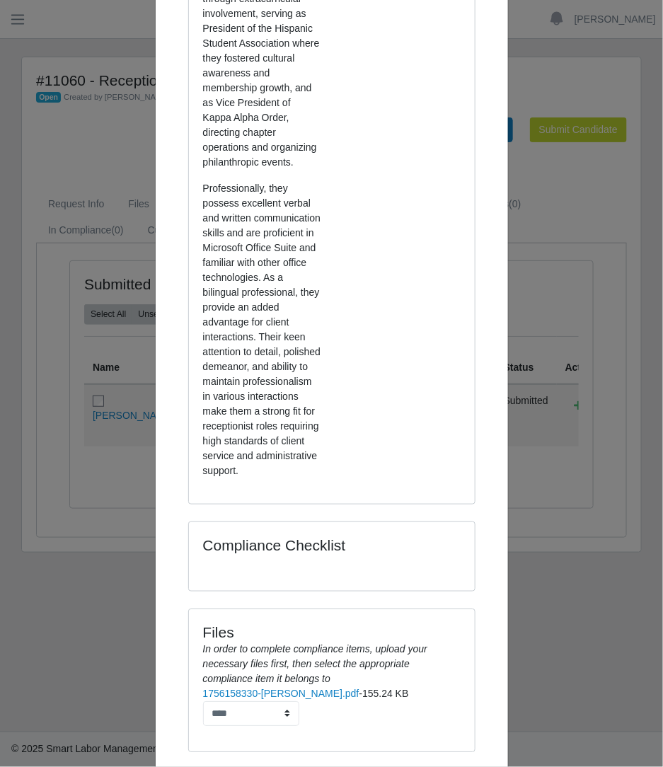
scroll to position [857, 0]
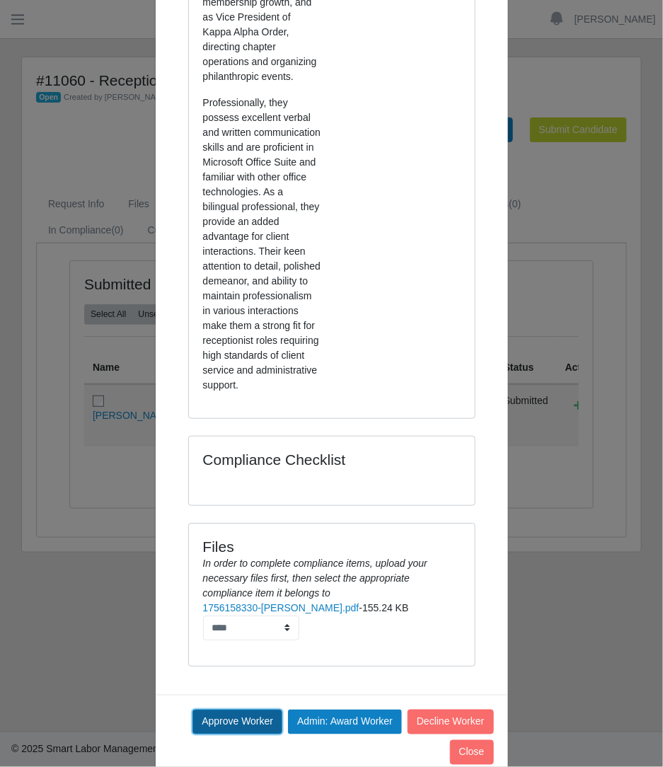
click at [229, 709] on button "Approve Worker" at bounding box center [237, 721] width 90 height 25
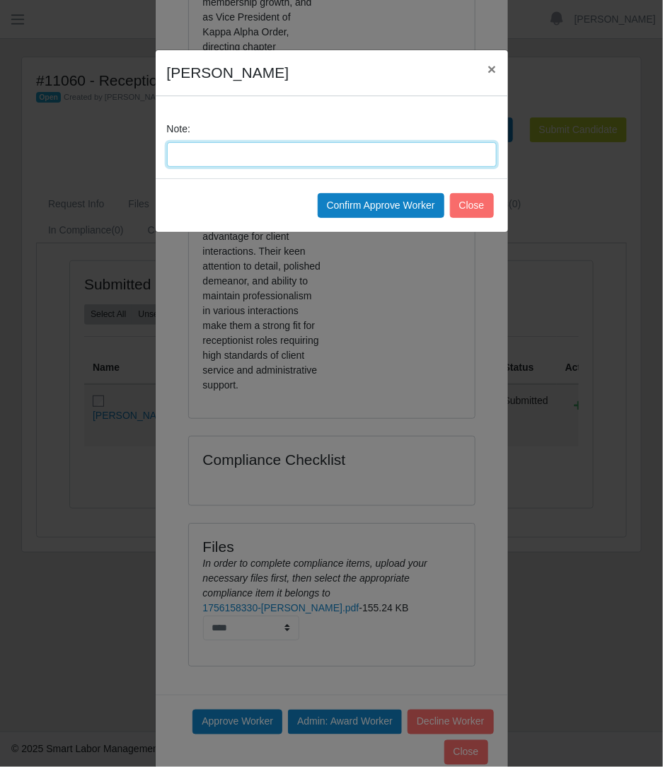
click at [396, 155] on input "Note:" at bounding box center [332, 154] width 330 height 25
type input "**********"
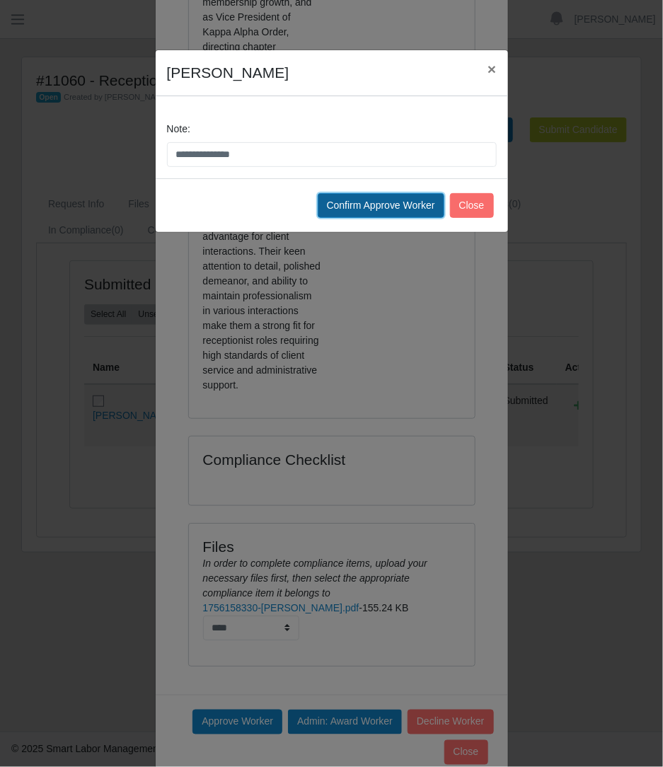
click at [381, 204] on button "Confirm Approve Worker" at bounding box center [381, 205] width 127 height 25
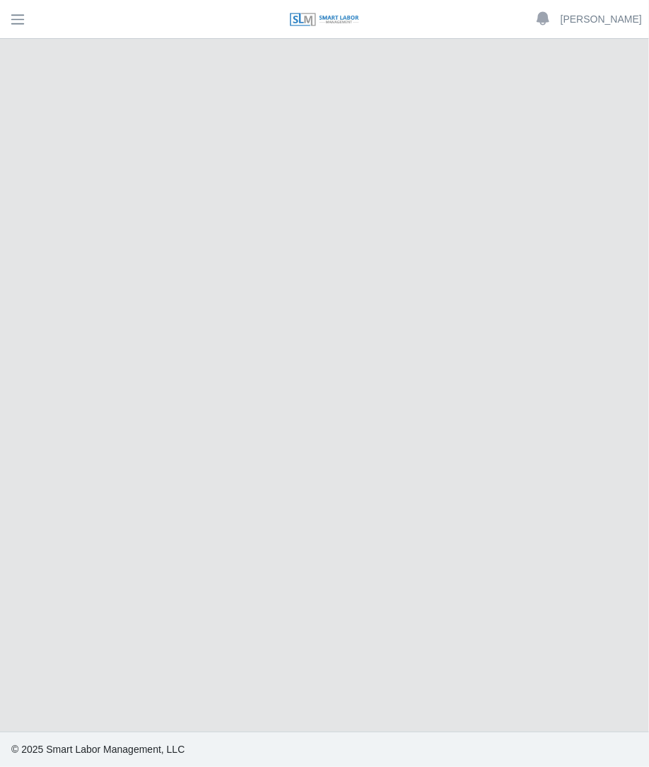
select select "****"
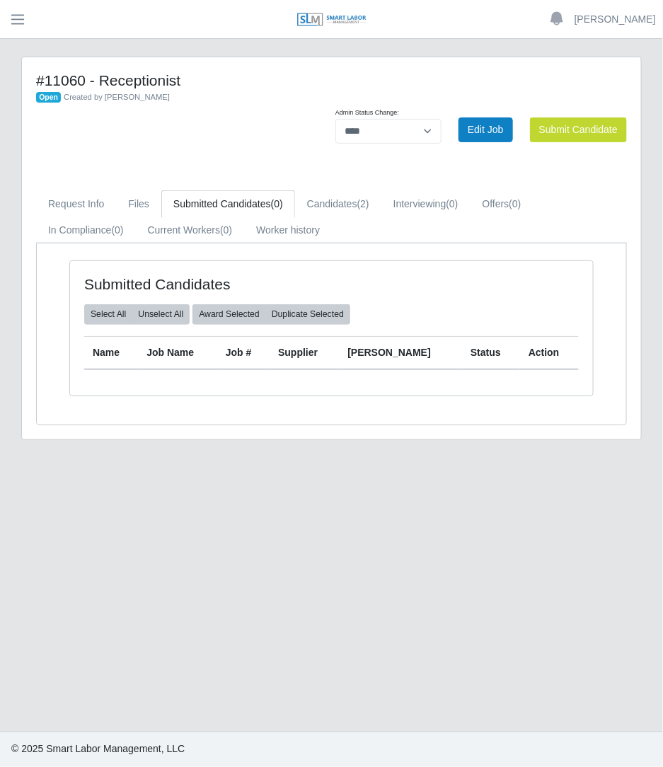
click at [19, 33] on header "Betzaida Palacio Account Settings Logout" at bounding box center [331, 19] width 663 height 39
click at [18, 16] on span "button" at bounding box center [17, 19] width 18 height 16
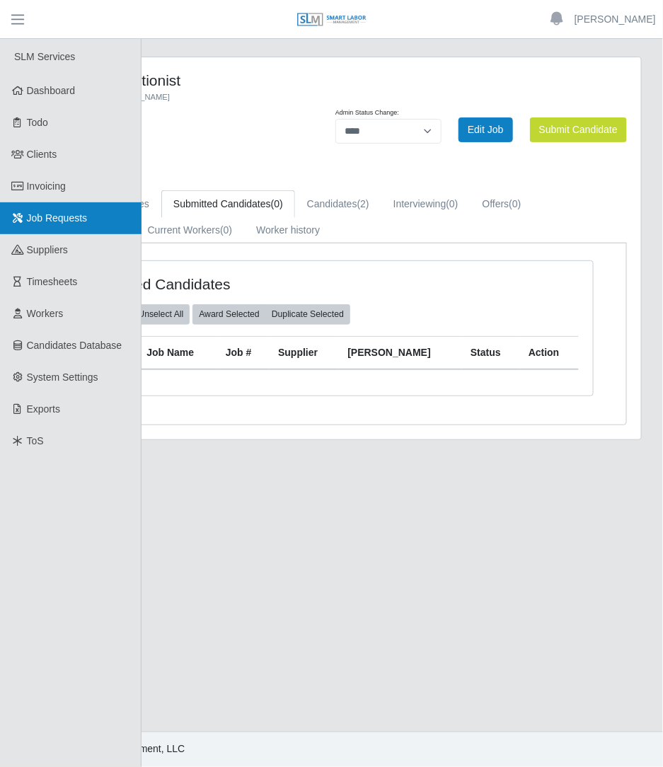
click at [99, 213] on link "Job Requests" at bounding box center [70, 218] width 141 height 32
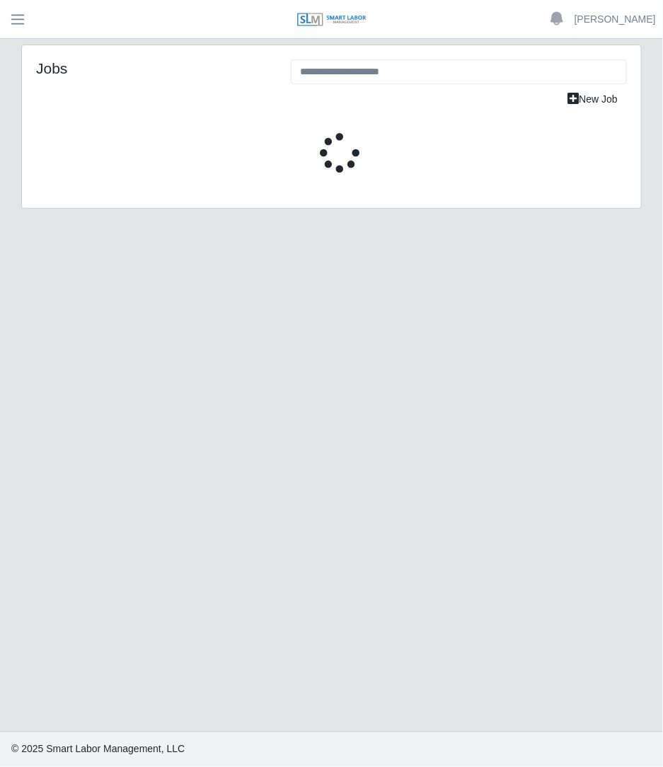
select select "****"
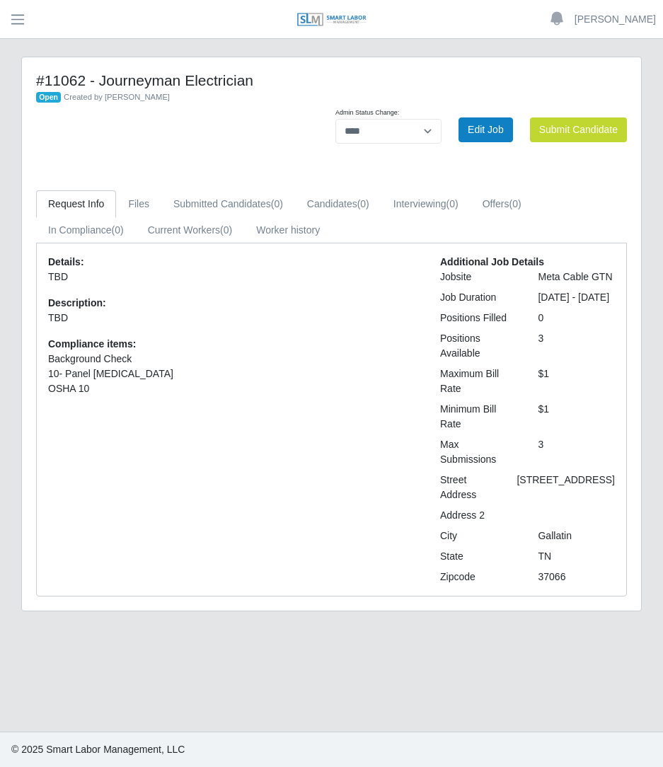
select select "****"
